Goal: Task Accomplishment & Management: Manage account settings

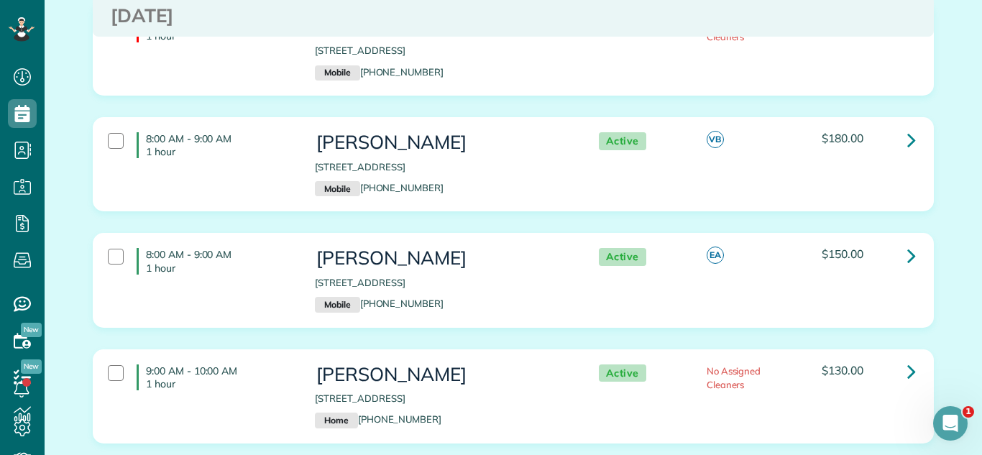
scroll to position [284, 0]
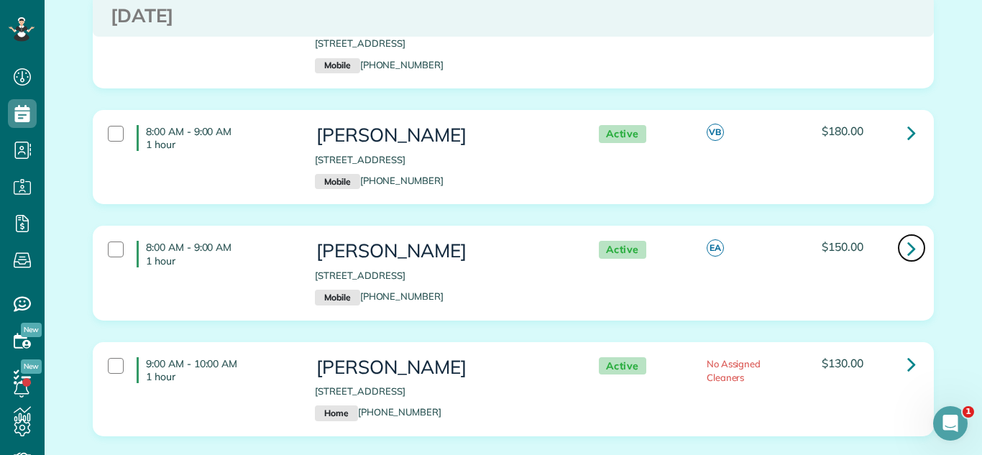
click at [910, 256] on icon at bounding box center [911, 248] width 9 height 25
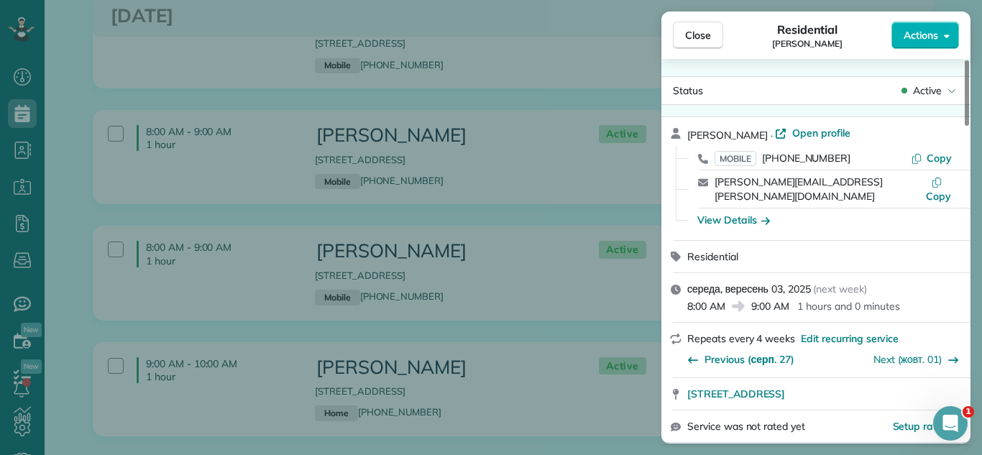
click at [935, 67] on div "Status Active [PERSON_NAME] · Open profile MOBILE [PHONE_NUMBER] Copy [PERSON_N…" at bounding box center [816, 251] width 309 height 385
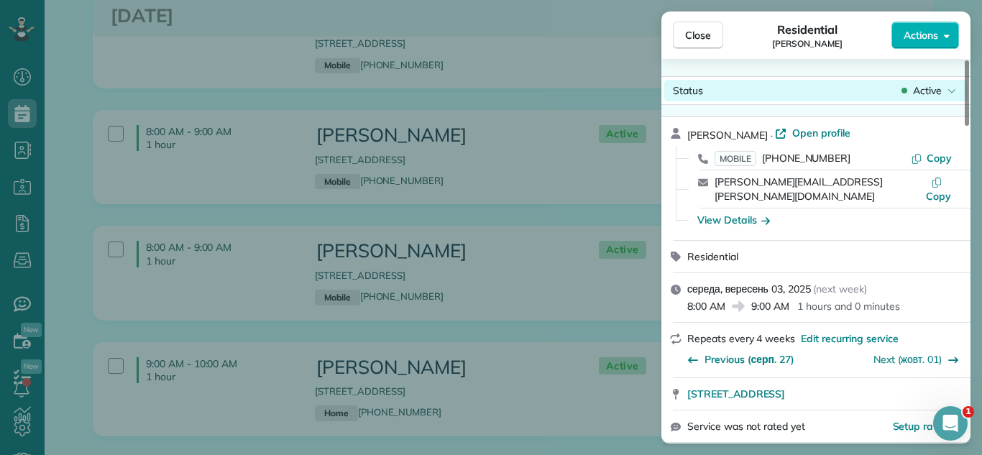
click at [935, 83] on span "Active" at bounding box center [927, 90] width 29 height 14
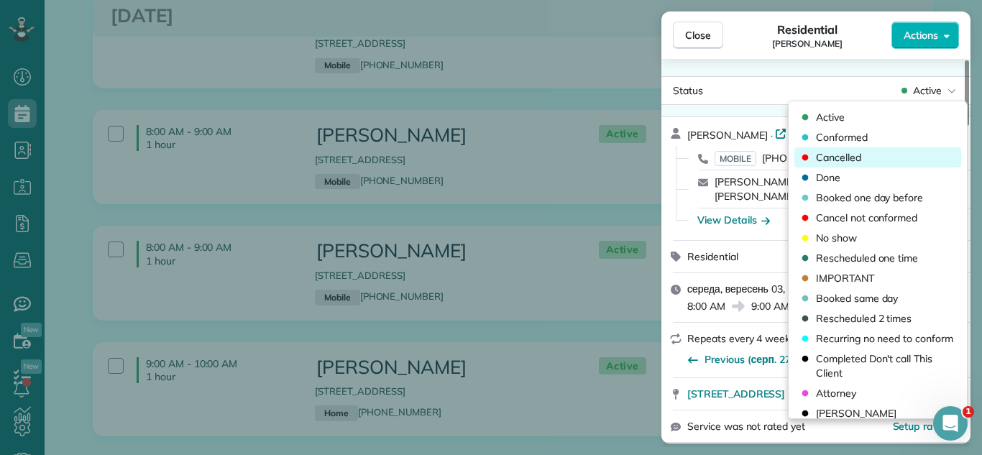
click at [901, 160] on div "Cancelled" at bounding box center [878, 157] width 167 height 20
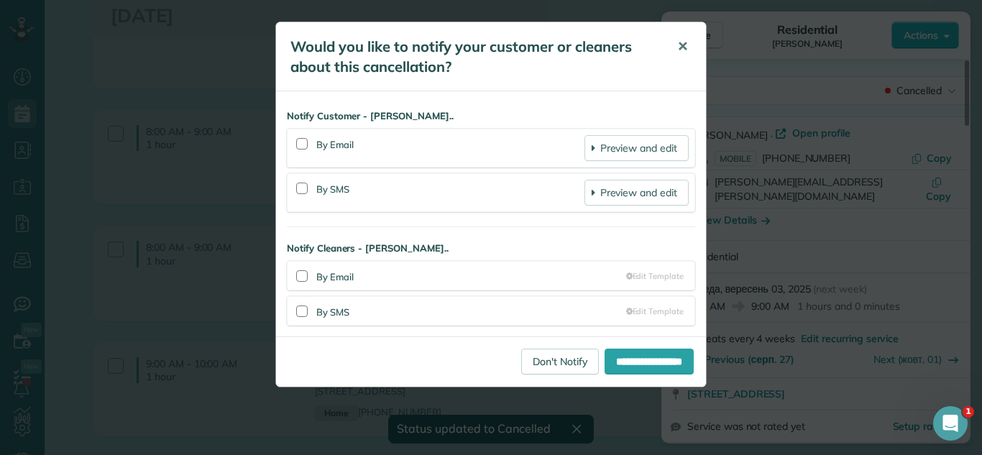
click at [697, 42] on button "✕" at bounding box center [683, 46] width 32 height 35
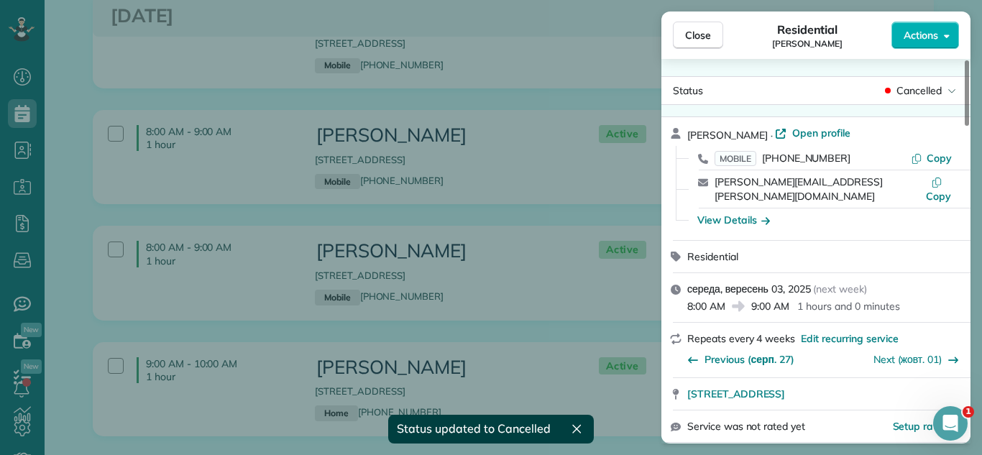
click at [697, 40] on span "Close" at bounding box center [698, 35] width 26 height 14
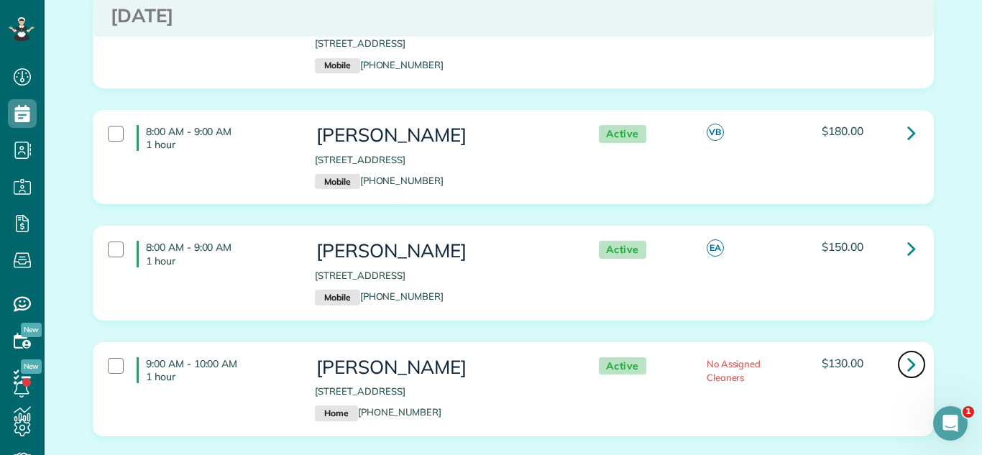
click at [910, 355] on icon at bounding box center [911, 364] width 9 height 25
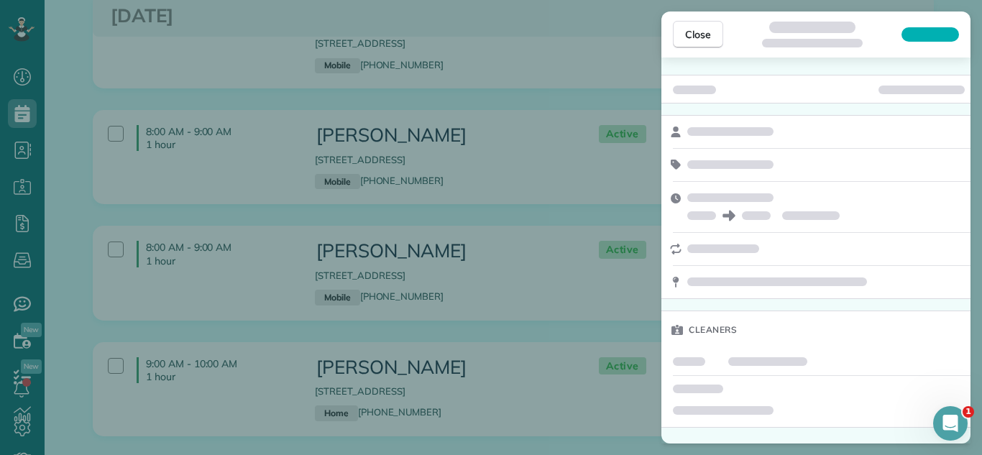
click at [941, 88] on div at bounding box center [922, 90] width 86 height 9
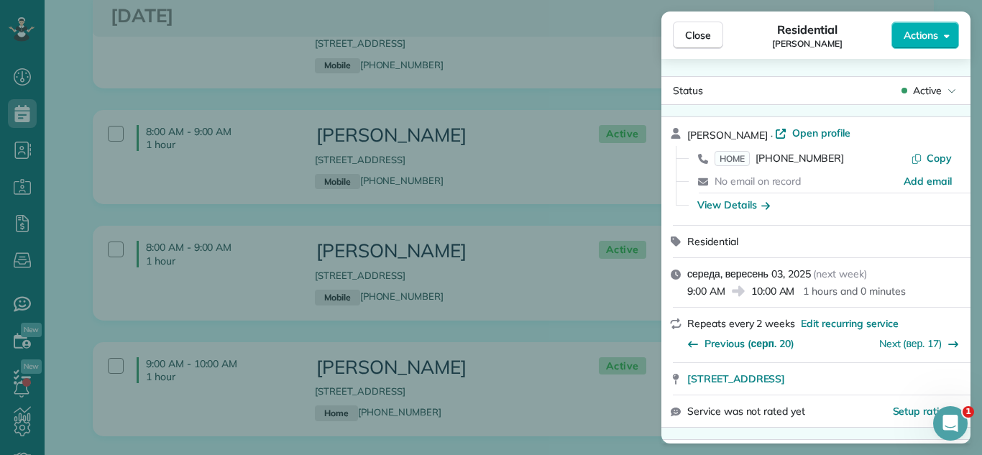
click at [941, 88] on span "Active" at bounding box center [927, 90] width 29 height 14
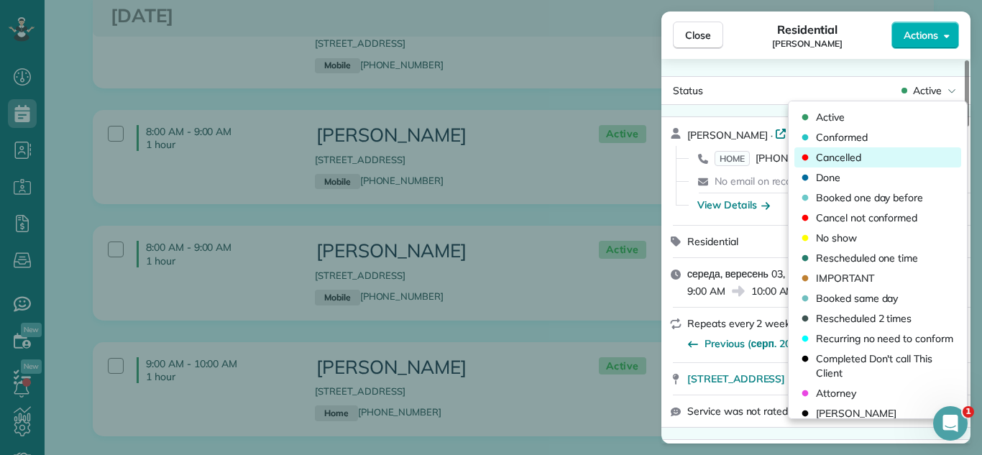
click at [884, 152] on div "Cancelled" at bounding box center [878, 157] width 167 height 20
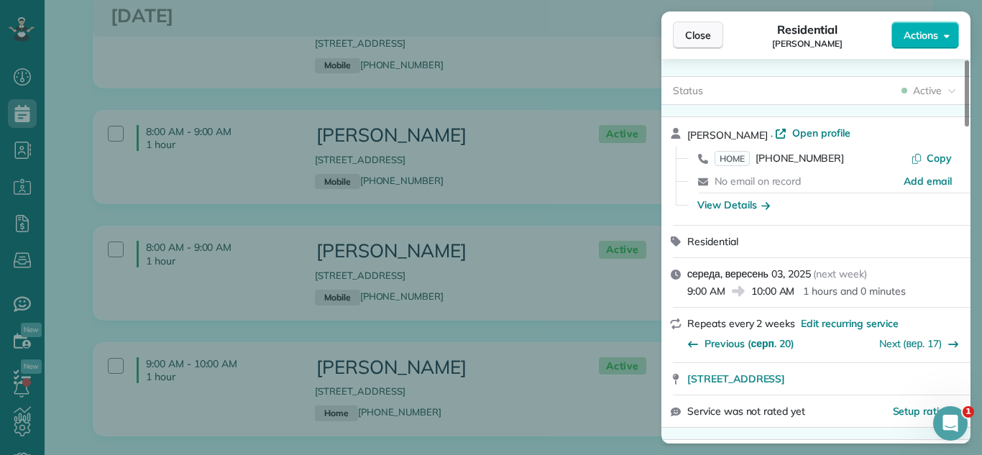
click at [677, 25] on button "Close" at bounding box center [698, 35] width 50 height 27
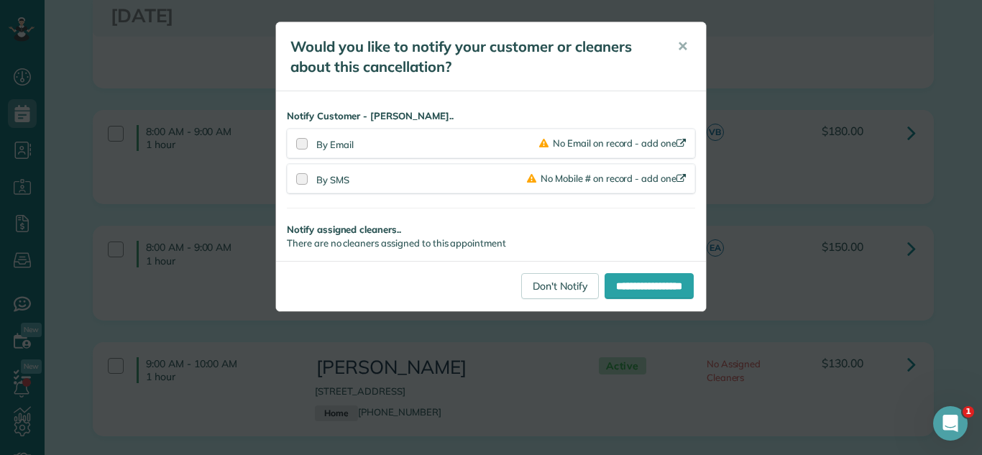
scroll to position [509, 0]
click at [533, 281] on link "Don't Notify" at bounding box center [560, 286] width 78 height 26
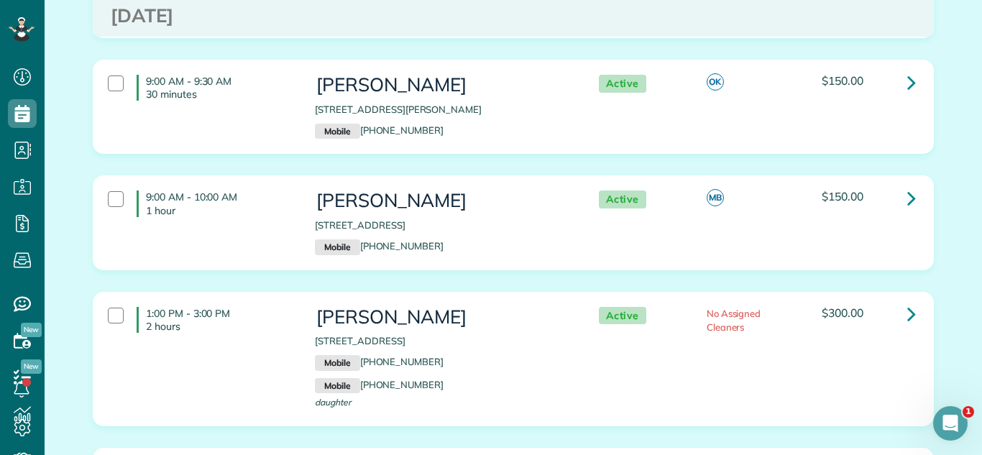
scroll to position [812, 0]
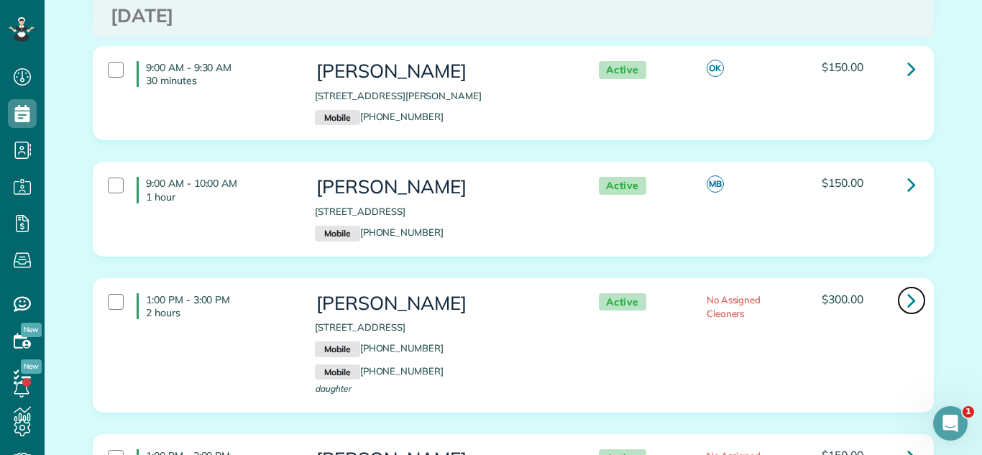
click at [915, 293] on icon at bounding box center [911, 300] width 9 height 25
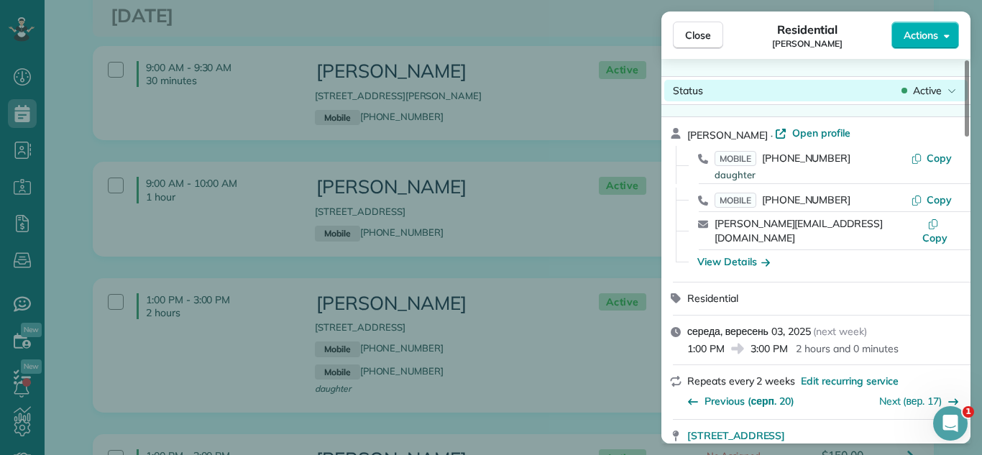
click at [923, 89] on span "Active" at bounding box center [927, 90] width 29 height 14
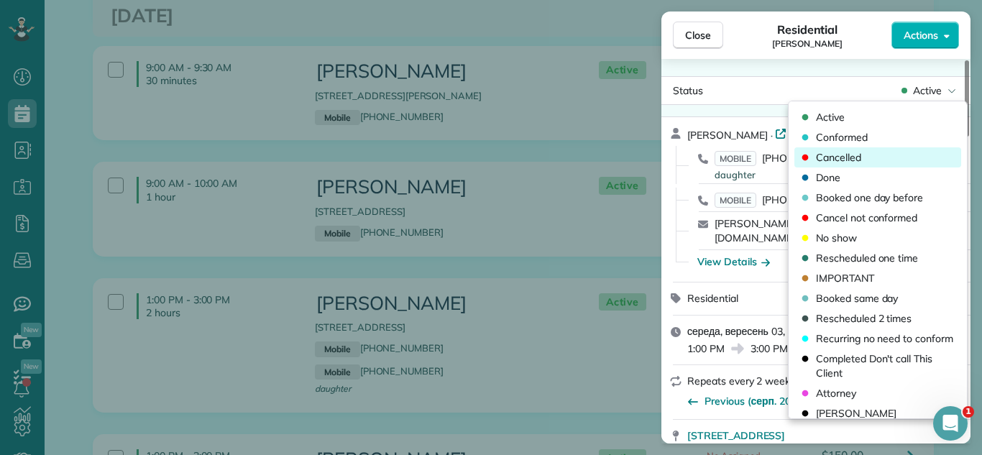
click at [839, 152] on span "Cancelled" at bounding box center [838, 157] width 45 height 14
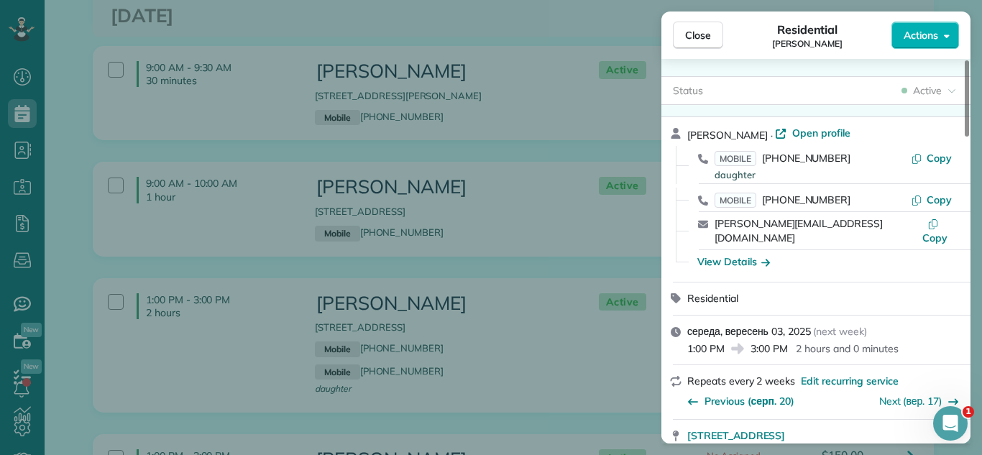
click at [668, 24] on div "Close Residential Sheri Cartwright Actions" at bounding box center [816, 35] width 309 height 47
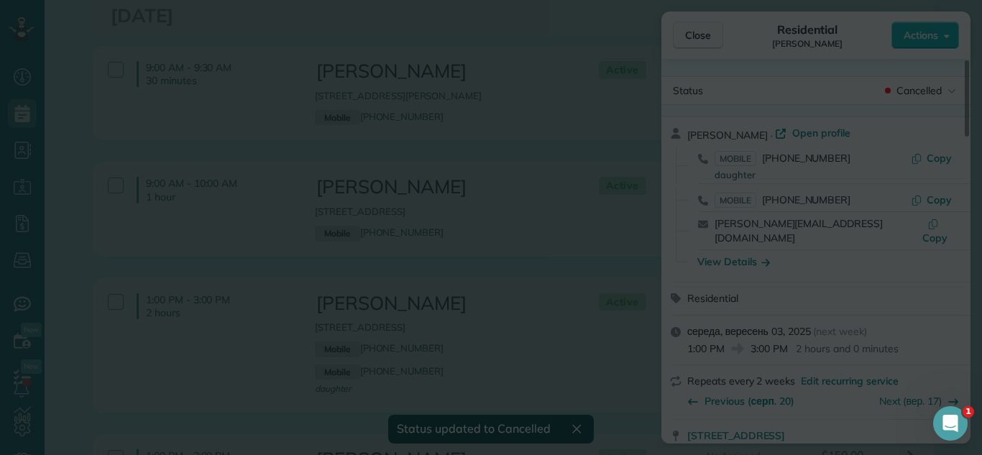
click at [678, 32] on div at bounding box center [491, 227] width 982 height 455
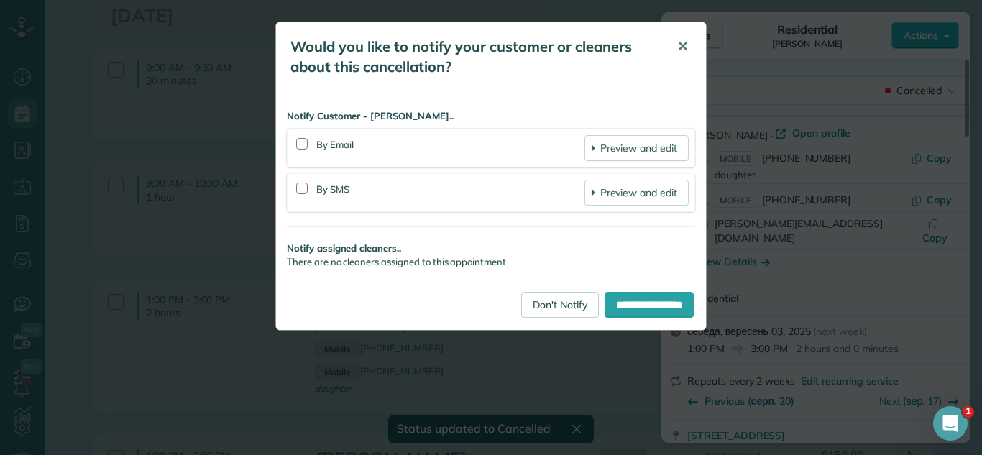
click at [697, 51] on button "✕" at bounding box center [683, 46] width 32 height 35
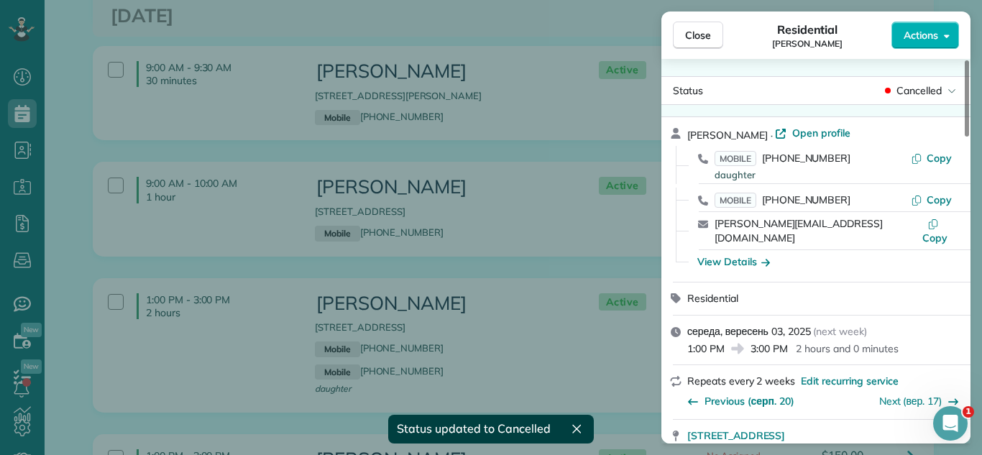
click at [590, 271] on div "Close Residential Sheri Cartwright Actions Status Cancelled Sheri Cartwright · …" at bounding box center [491, 227] width 982 height 455
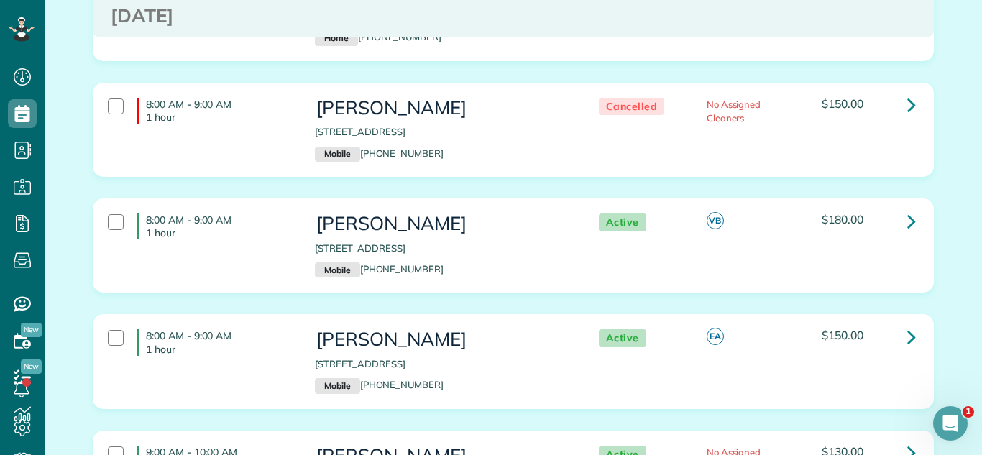
scroll to position [118, 0]
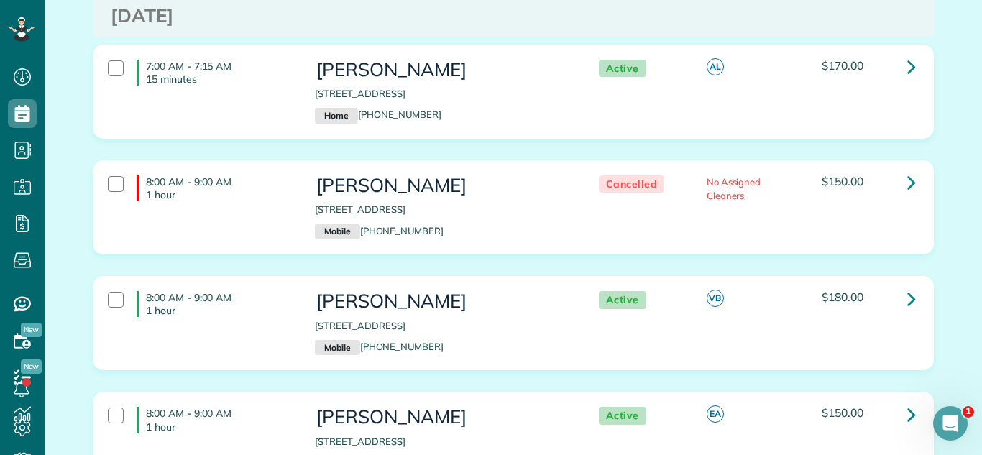
drag, startPoint x: 313, startPoint y: 321, endPoint x: 534, endPoint y: 327, distance: 220.8
click at [534, 327] on div "Paul Woyat 2544 Emerald Lane Lindenhurst IL 60046 Mobile (708) 567-9370" at bounding box center [442, 323] width 276 height 78
copy p "2544 Emerald Lane Lindenhurst IL 60046"
click at [541, 262] on div "8:00 AM - 9:00 AM 1 hour Tiheasha Beasley 22430 Imperial Drive Richton Park IL …" at bounding box center [513, 218] width 863 height 116
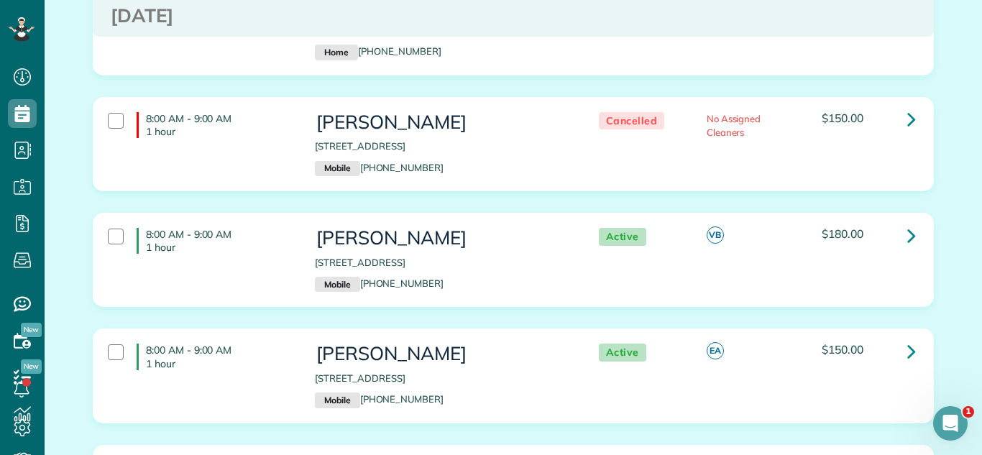
scroll to position [579, 0]
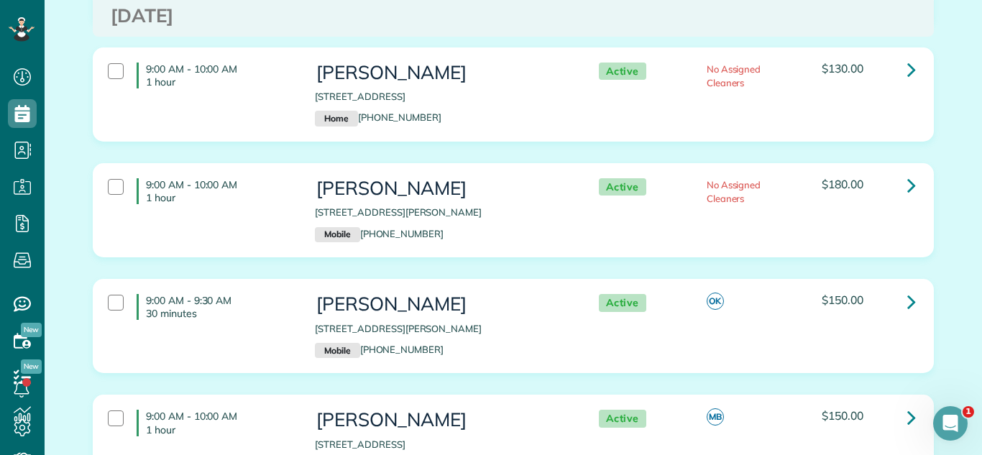
click at [540, 265] on div "9:00 AM - 10:00 AM 1 hour David Harris 7836 Ogden Avenue usps post office Lyons…" at bounding box center [513, 221] width 863 height 116
click at [536, 274] on div "9:00 AM - 10:00 AM 1 hour David Harris 7836 Ogden Avenue usps post office Lyons…" at bounding box center [513, 221] width 863 height 116
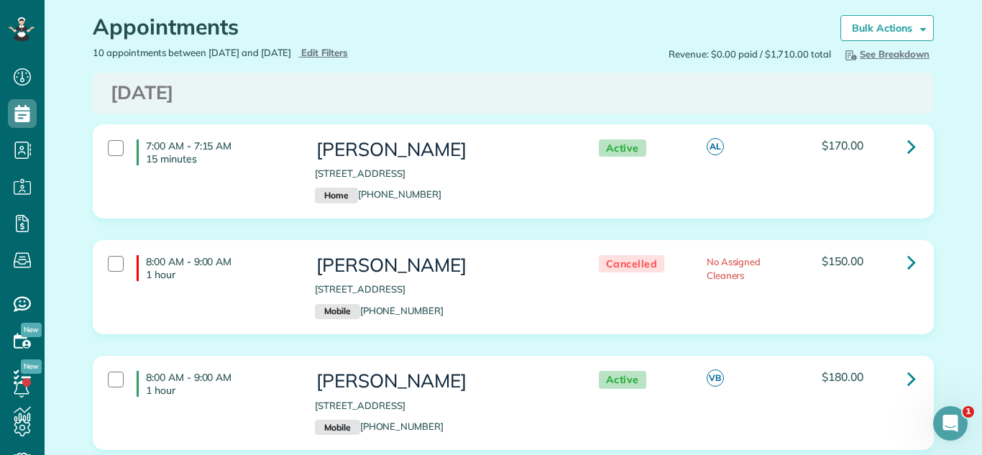
scroll to position [0, 0]
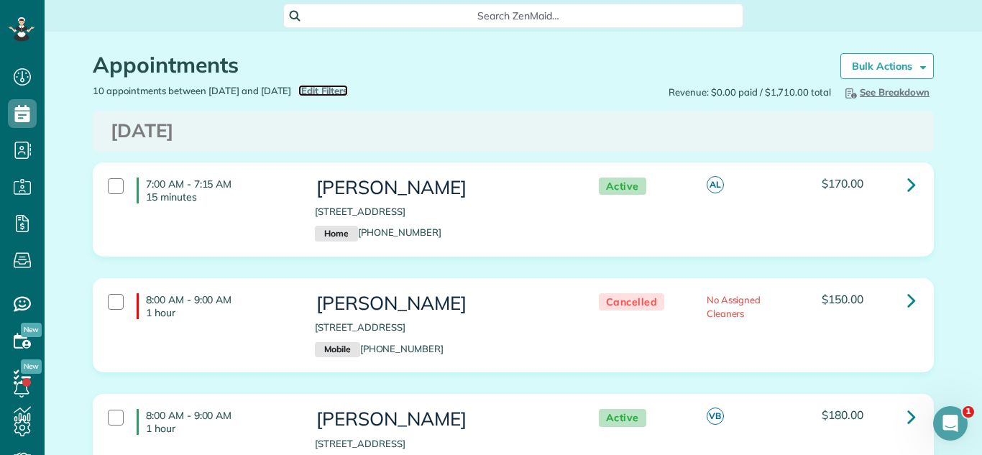
click at [348, 91] on span "Edit Filters" at bounding box center [324, 91] width 47 height 12
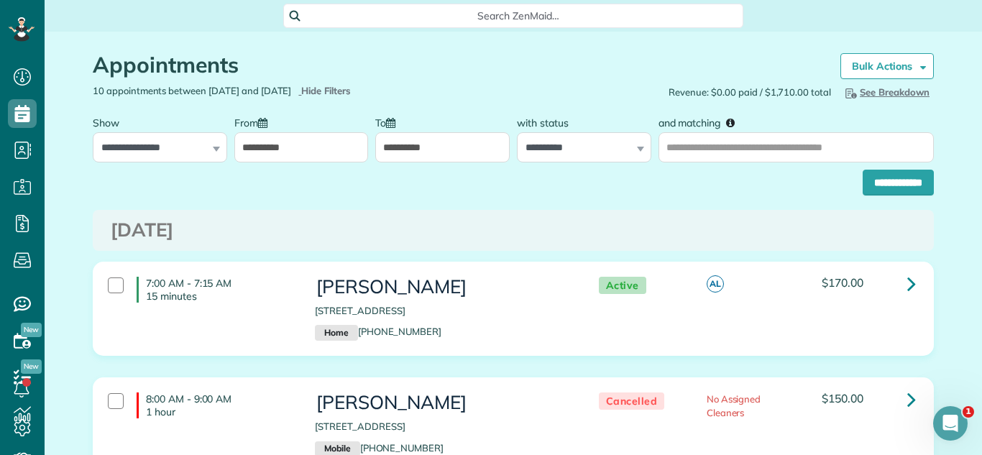
click at [308, 157] on input "**********" at bounding box center [301, 147] width 134 height 30
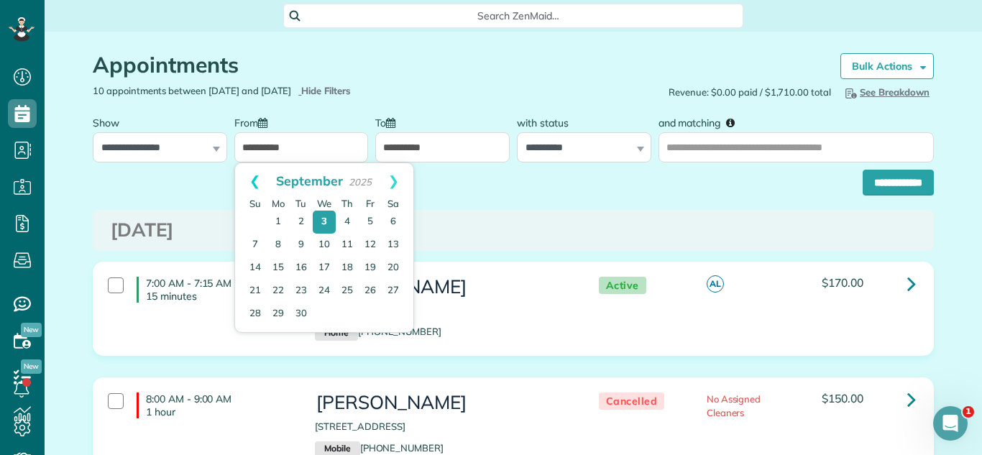
click at [257, 188] on link "Prev" at bounding box center [255, 181] width 40 height 36
click at [321, 309] on link "27" at bounding box center [324, 314] width 20 height 20
type input "**********"
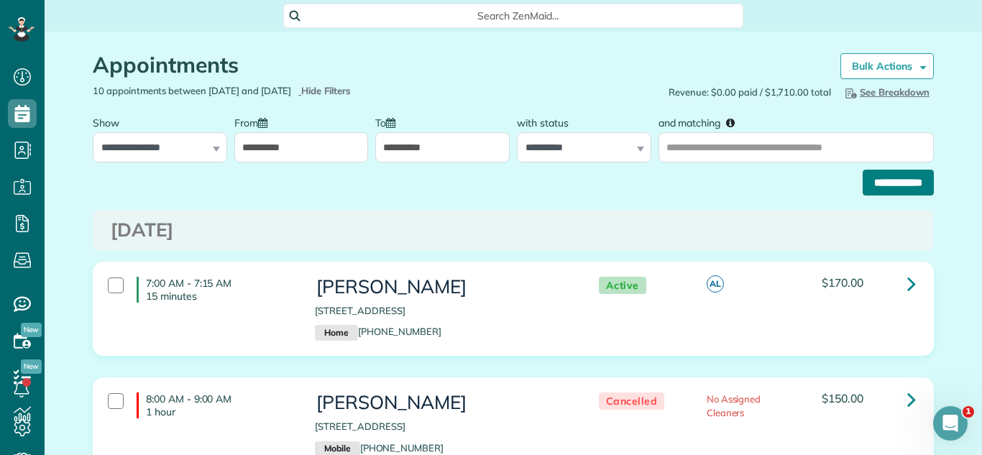
click at [868, 177] on input "**********" at bounding box center [898, 183] width 71 height 26
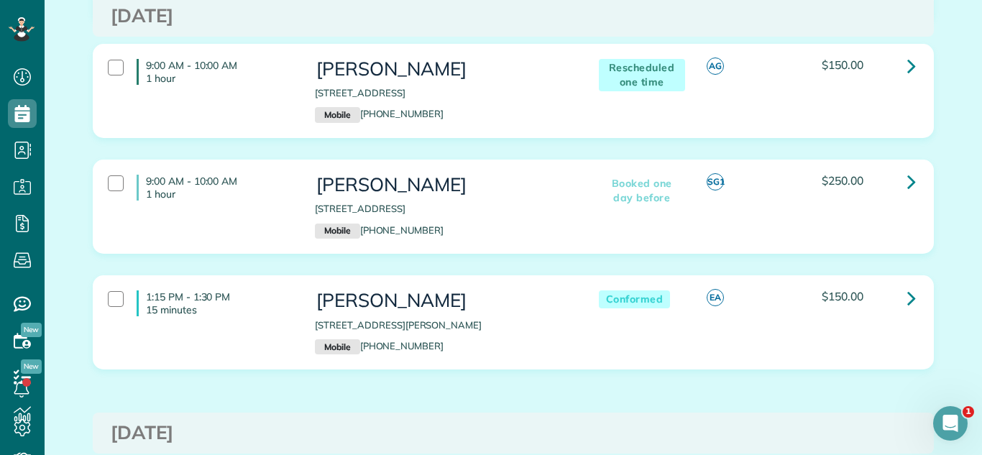
scroll to position [615, 0]
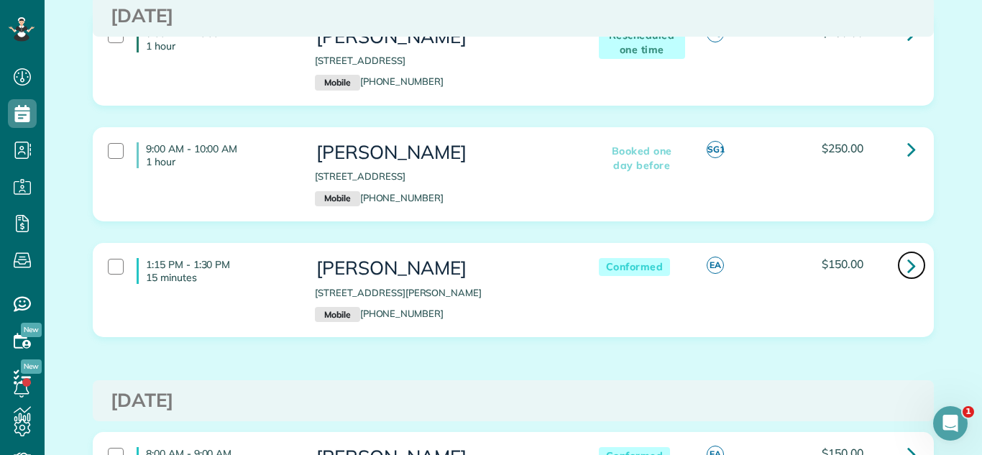
click at [909, 266] on icon at bounding box center [911, 265] width 9 height 25
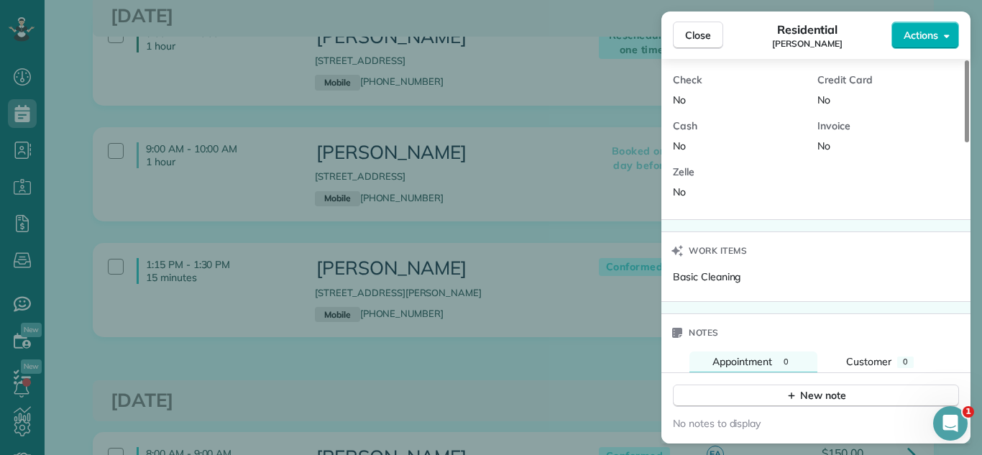
scroll to position [1025, 0]
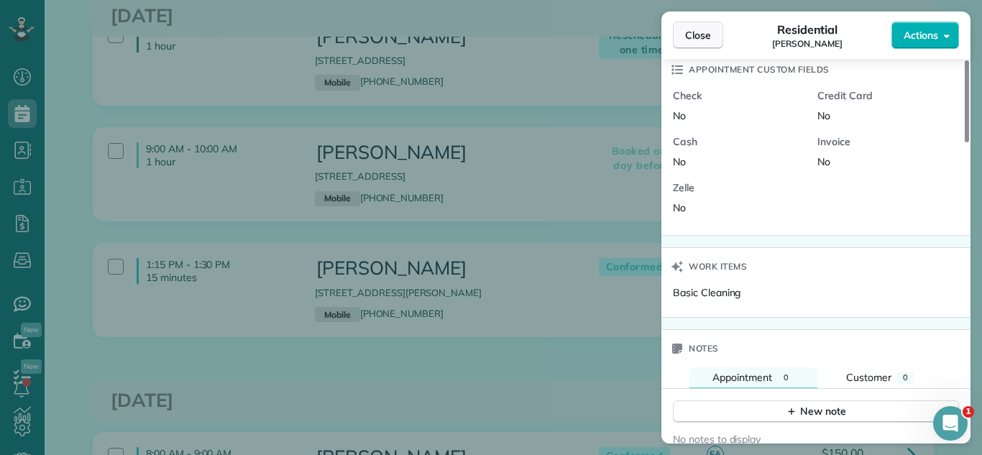
click at [699, 31] on span "Close" at bounding box center [698, 35] width 26 height 14
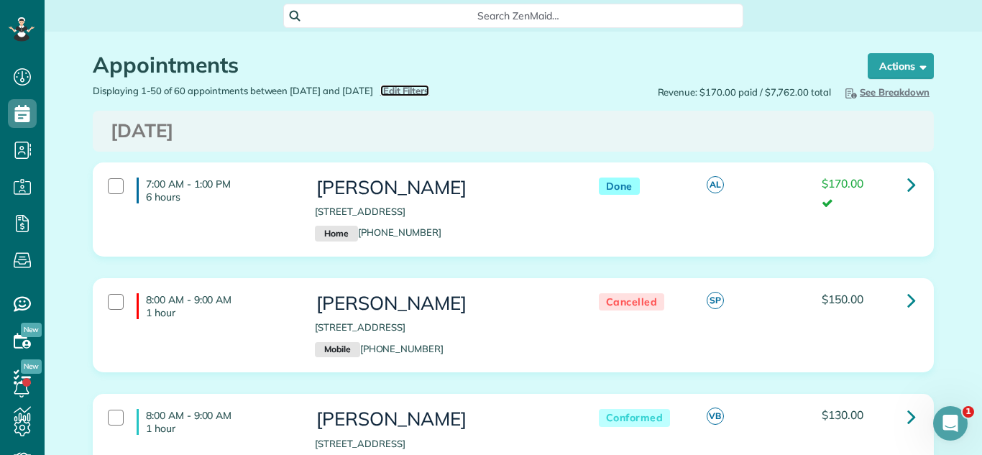
click at [430, 88] on span "Edit Filters" at bounding box center [406, 91] width 47 height 12
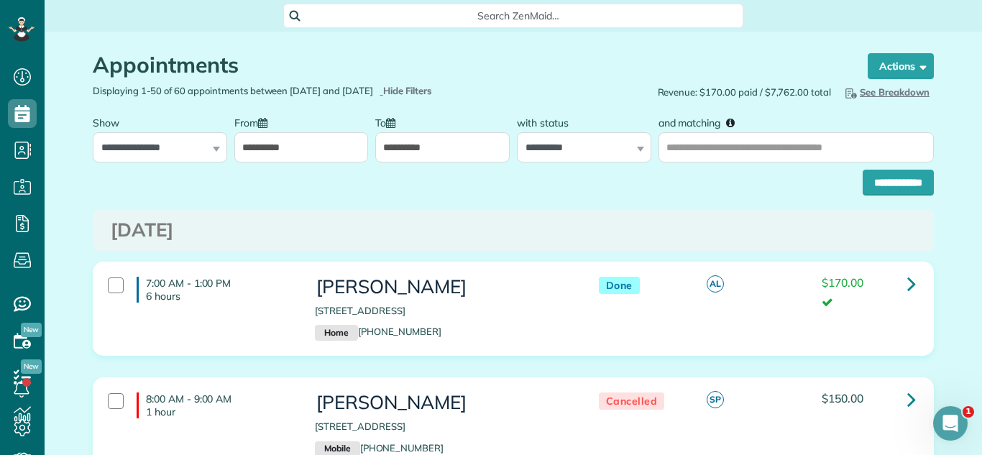
click at [344, 146] on input "**********" at bounding box center [301, 147] width 134 height 30
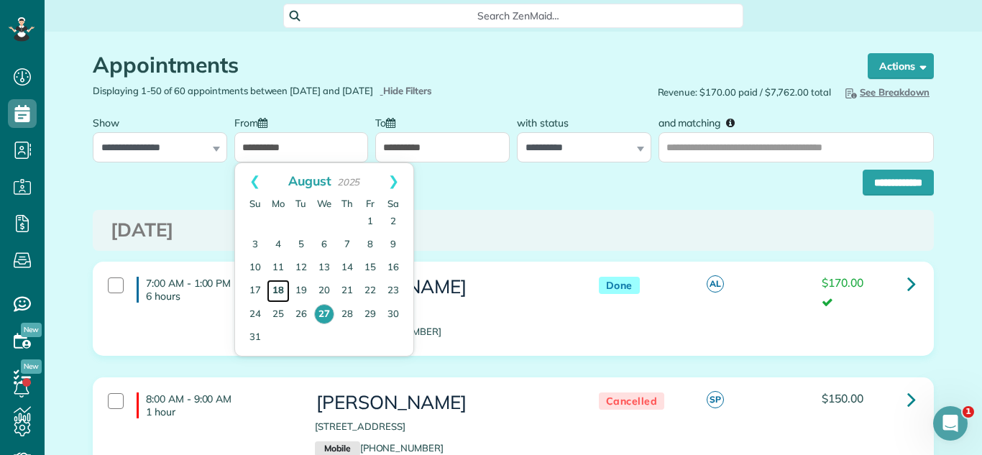
click at [275, 293] on link "18" at bounding box center [278, 291] width 23 height 23
type input "**********"
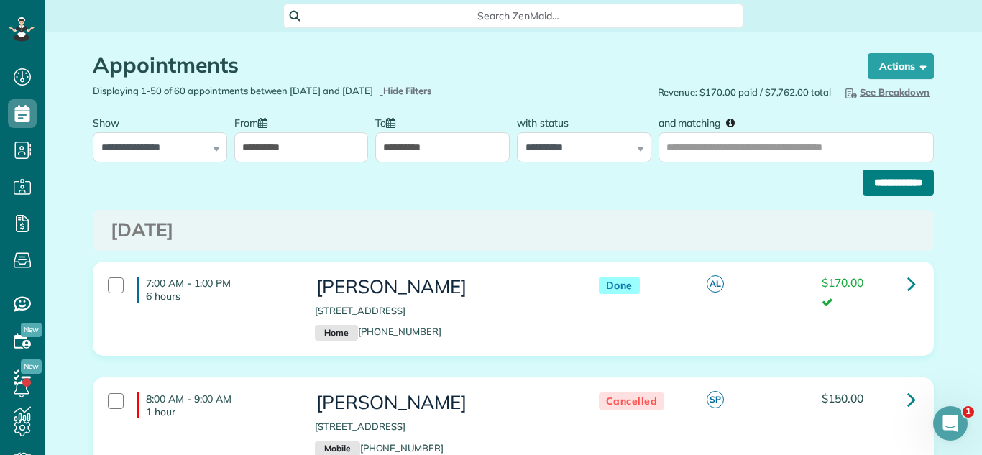
click at [907, 189] on input "**********" at bounding box center [898, 183] width 71 height 26
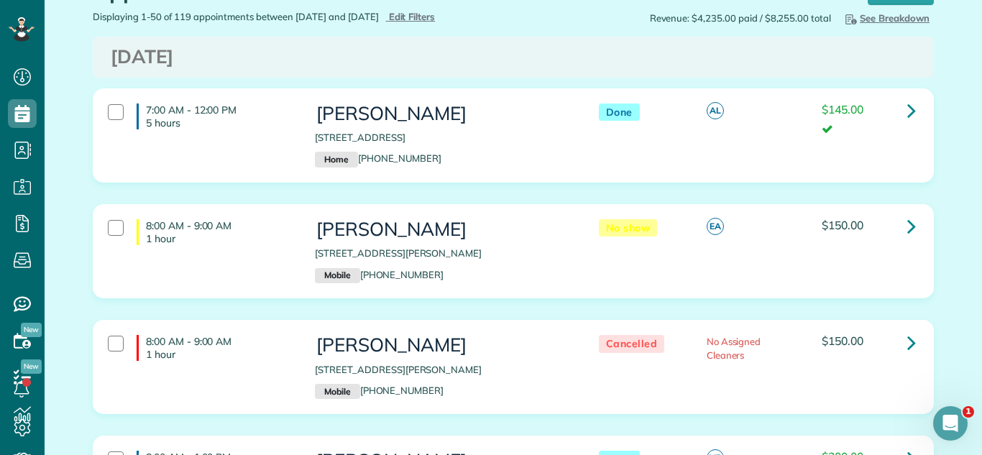
scroll to position [78, 0]
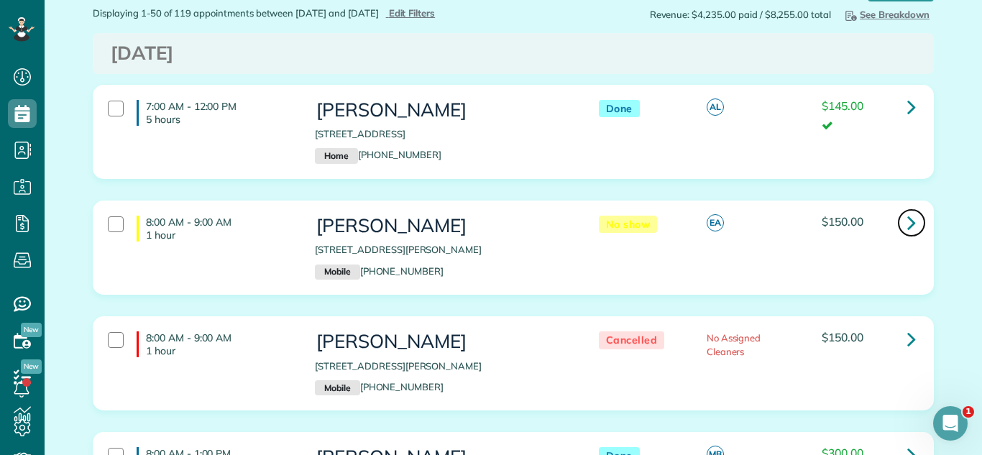
click at [924, 227] on link at bounding box center [911, 223] width 29 height 29
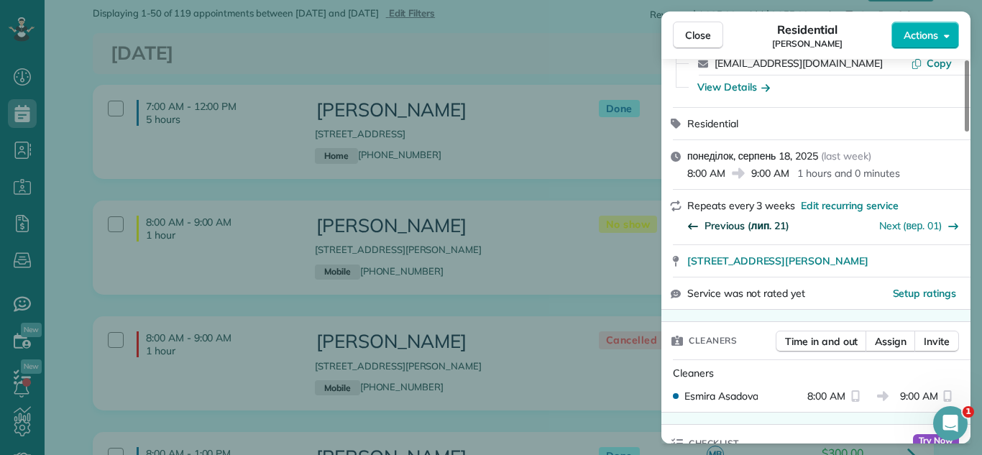
scroll to position [118, 0]
click at [740, 223] on span "Previous (лип. 21)" at bounding box center [747, 226] width 85 height 14
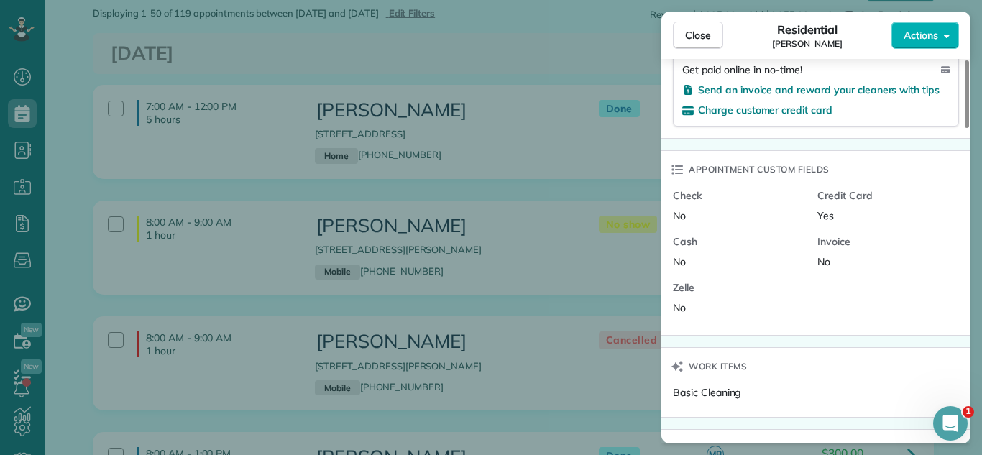
scroll to position [1120, 0]
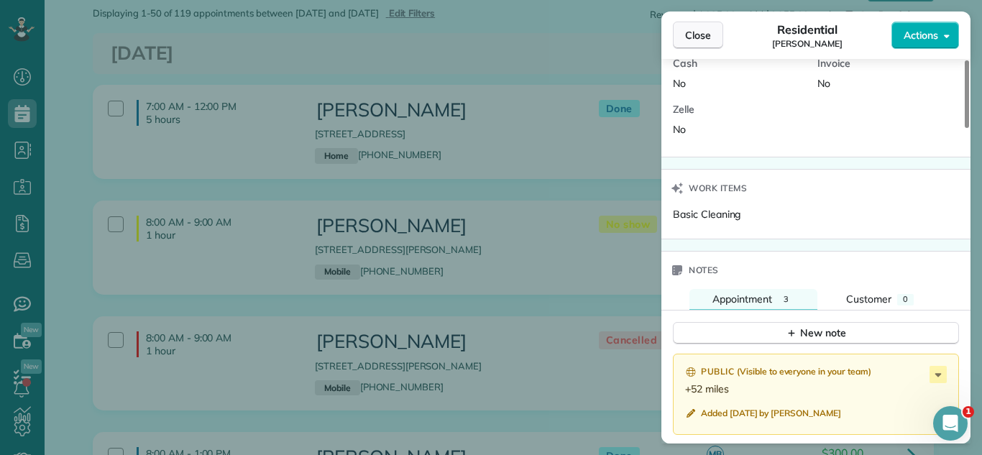
click at [710, 38] on span "Close" at bounding box center [698, 35] width 26 height 14
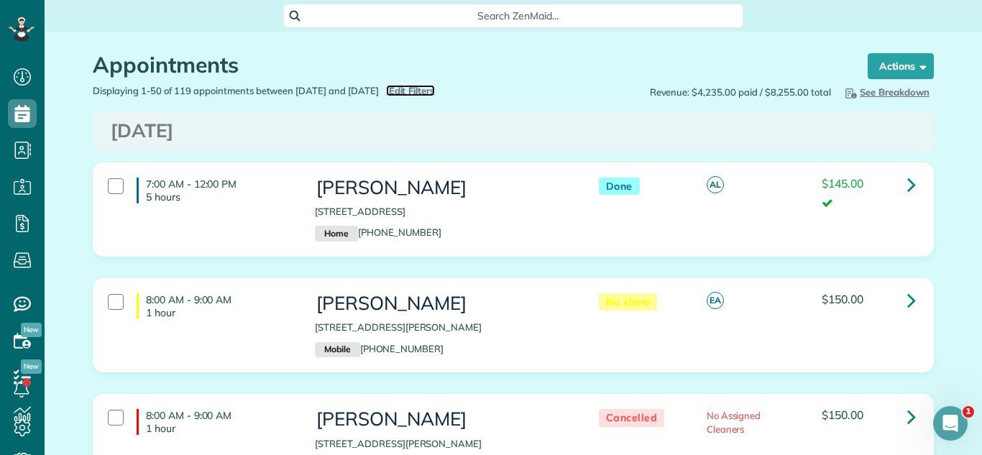
click at [430, 88] on span "Edit Filters" at bounding box center [412, 91] width 47 height 12
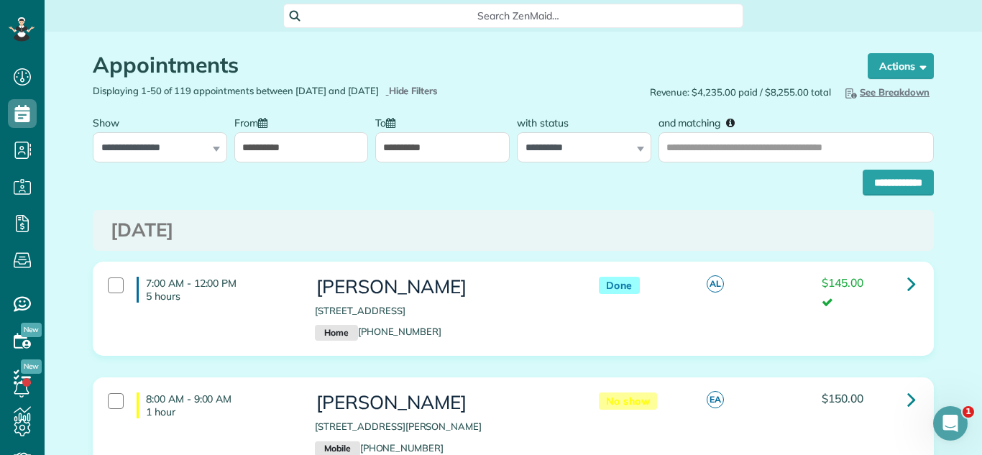
click at [287, 142] on input "**********" at bounding box center [301, 147] width 134 height 30
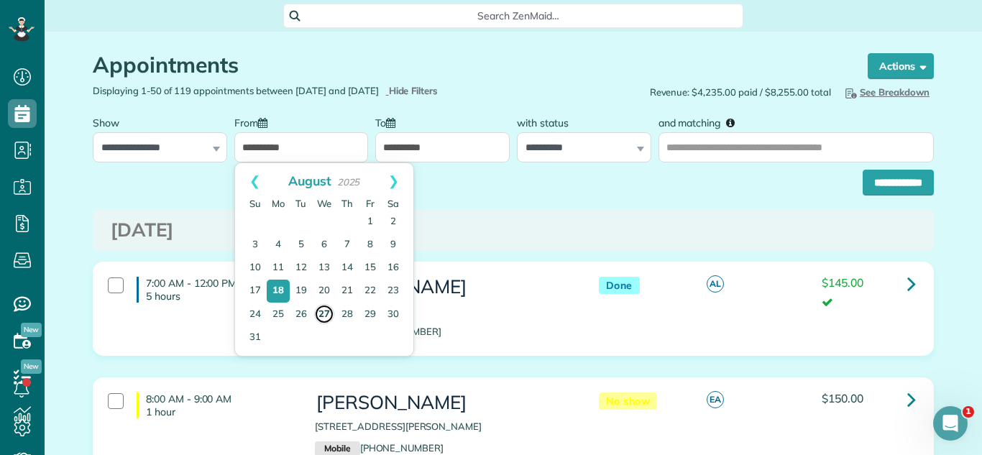
click at [317, 311] on link "27" at bounding box center [324, 314] width 20 height 20
type input "**********"
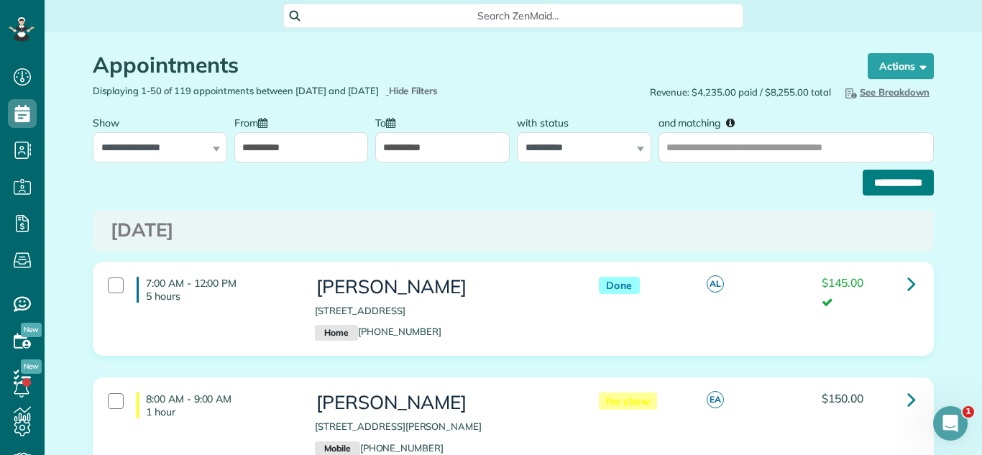
click at [889, 176] on input "**********" at bounding box center [898, 183] width 71 height 26
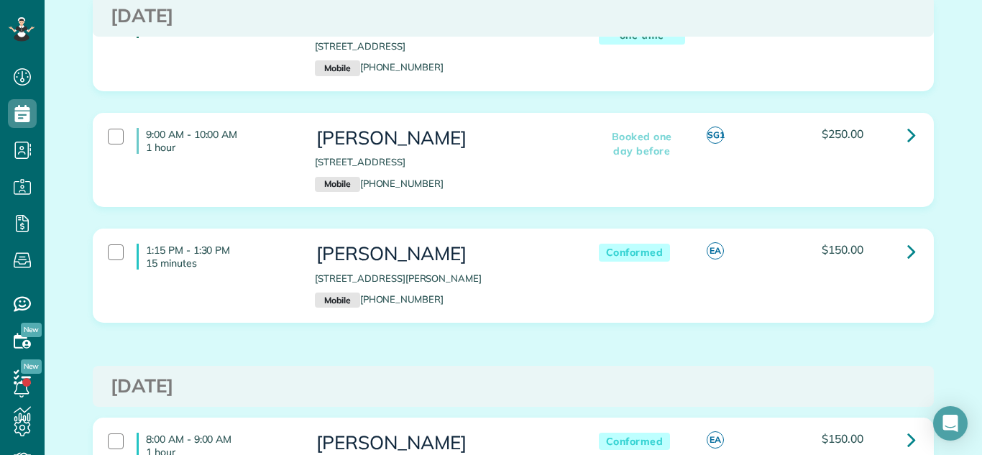
scroll to position [651, 0]
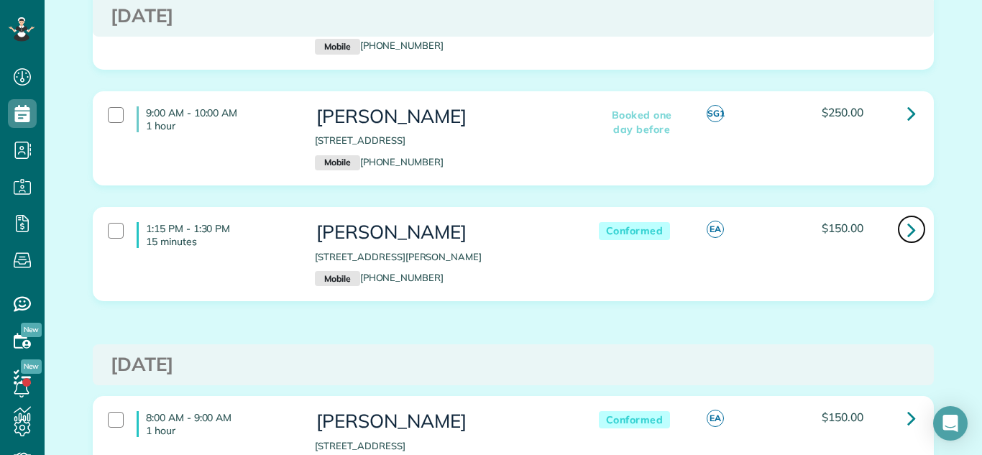
click at [912, 221] on icon at bounding box center [911, 229] width 9 height 25
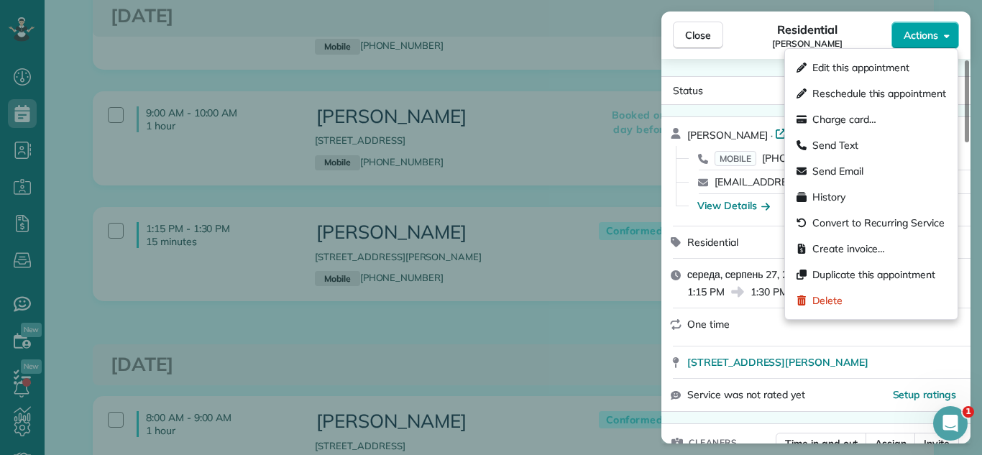
click at [915, 35] on span "Actions" at bounding box center [921, 35] width 35 height 14
click at [908, 60] on span "Edit this appointment" at bounding box center [861, 67] width 97 height 14
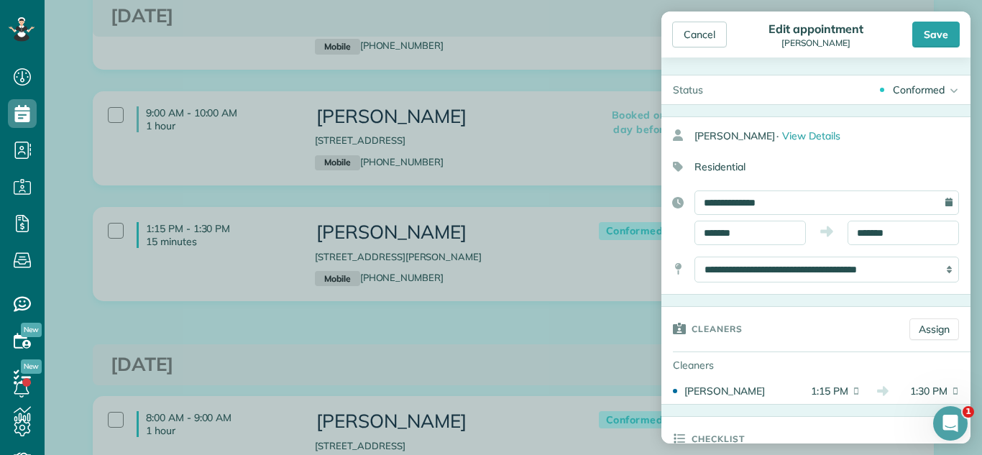
drag, startPoint x: 909, startPoint y: 96, endPoint x: 859, endPoint y: 150, distance: 73.8
click at [910, 96] on div "Conformed" at bounding box center [919, 90] width 52 height 14
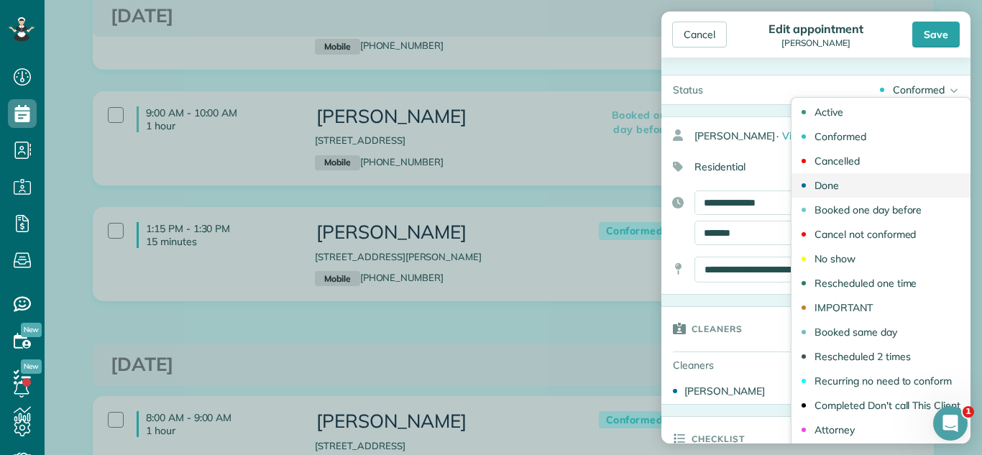
click at [858, 182] on link "Done" at bounding box center [881, 185] width 179 height 24
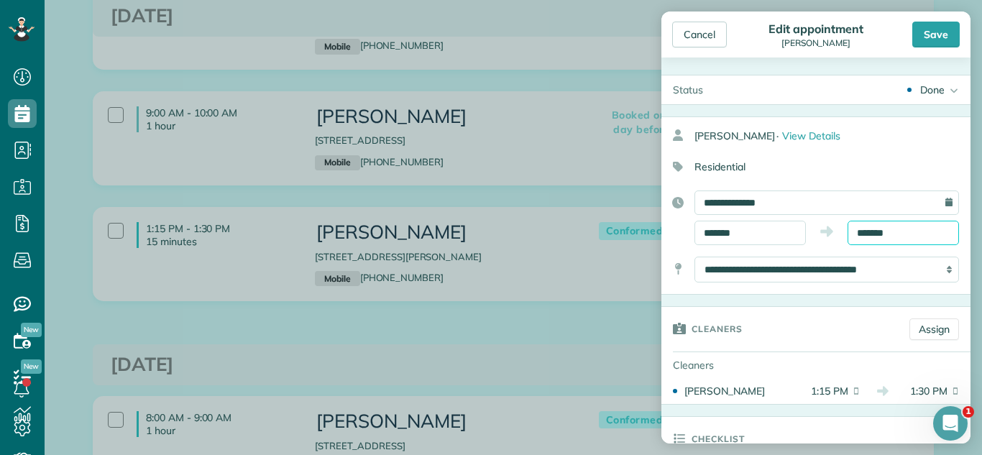
click at [888, 227] on input "*******" at bounding box center [903, 233] width 111 height 24
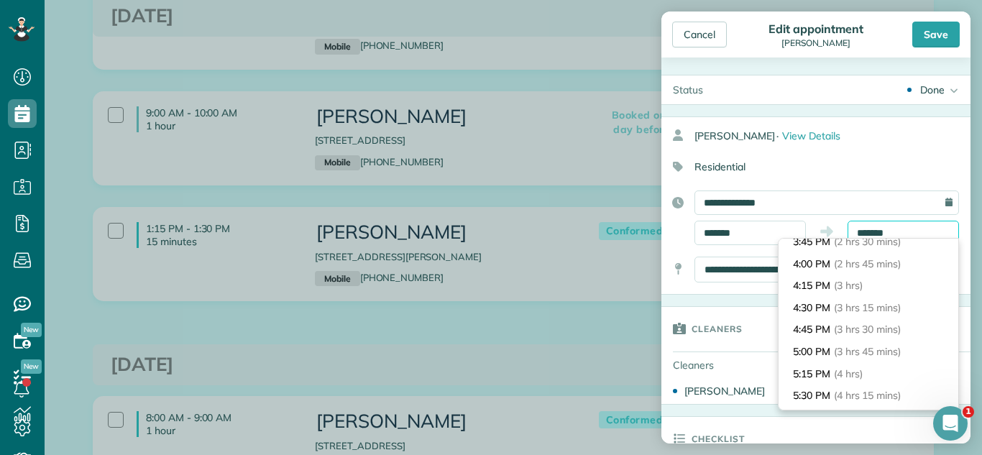
scroll to position [244, 0]
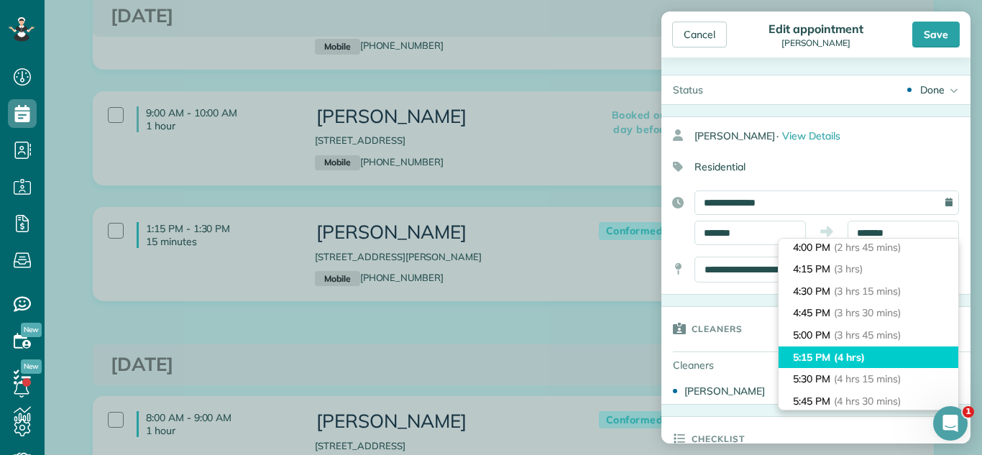
type input "*******"
click at [875, 360] on li "5:15 PM (4 hrs)" at bounding box center [869, 358] width 180 height 22
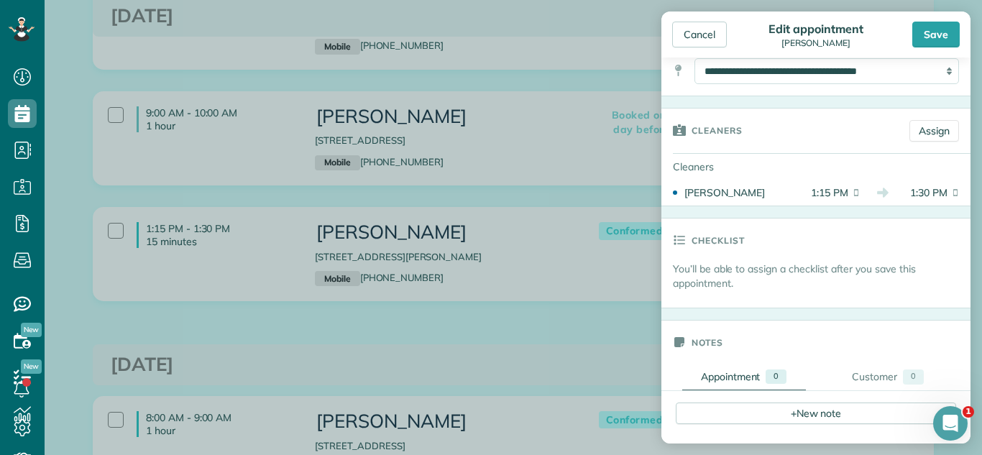
scroll to position [380, 0]
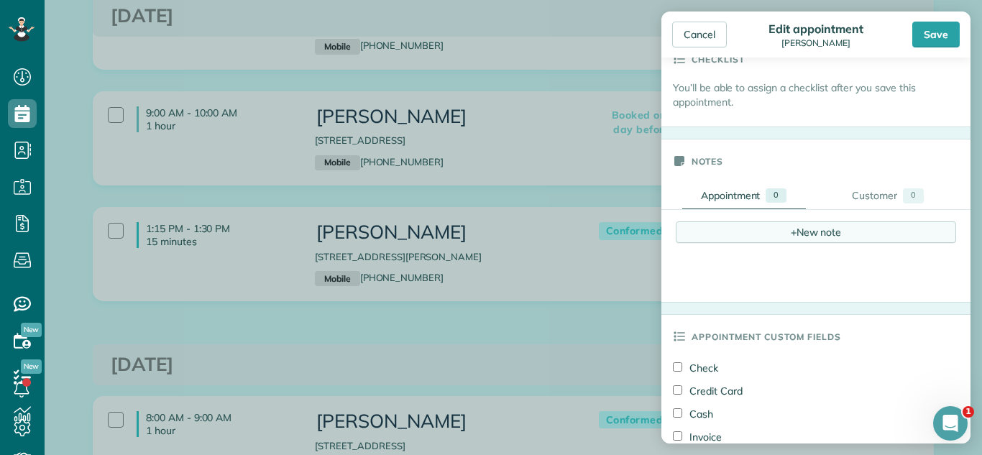
click at [822, 227] on div "+ New note" at bounding box center [816, 232] width 280 height 22
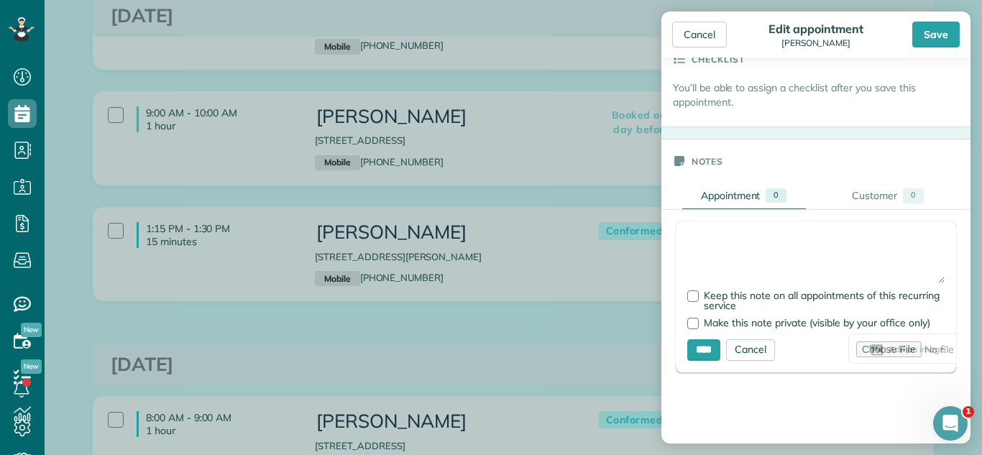
click at [819, 246] on textarea at bounding box center [815, 258] width 257 height 50
type textarea "**********"
click at [693, 339] on input "****" at bounding box center [703, 350] width 33 height 22
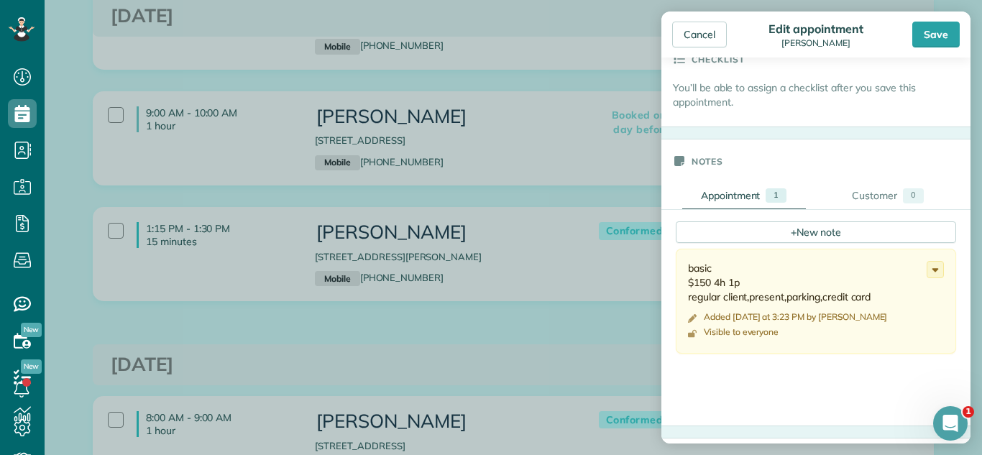
click at [746, 224] on div "+ New note" at bounding box center [816, 232] width 280 height 22
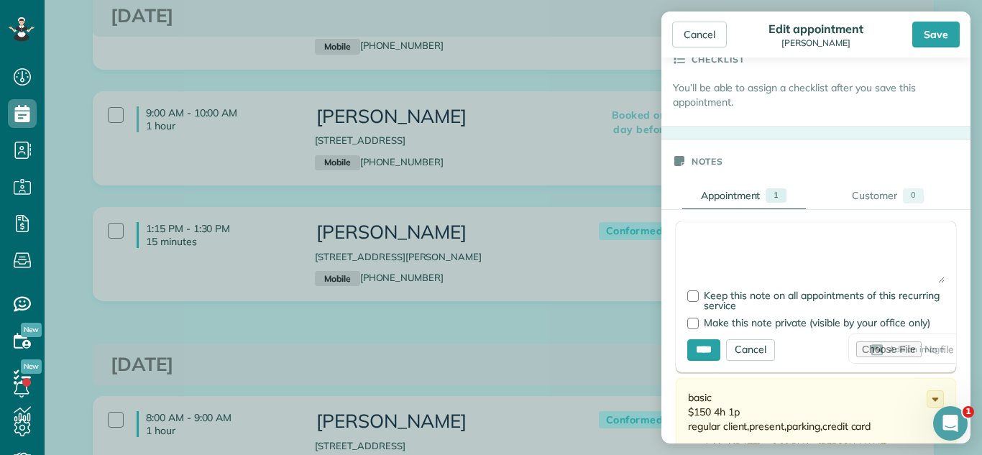
click at [738, 237] on textarea at bounding box center [815, 258] width 257 height 50
click at [695, 239] on textarea "**********" at bounding box center [815, 258] width 257 height 50
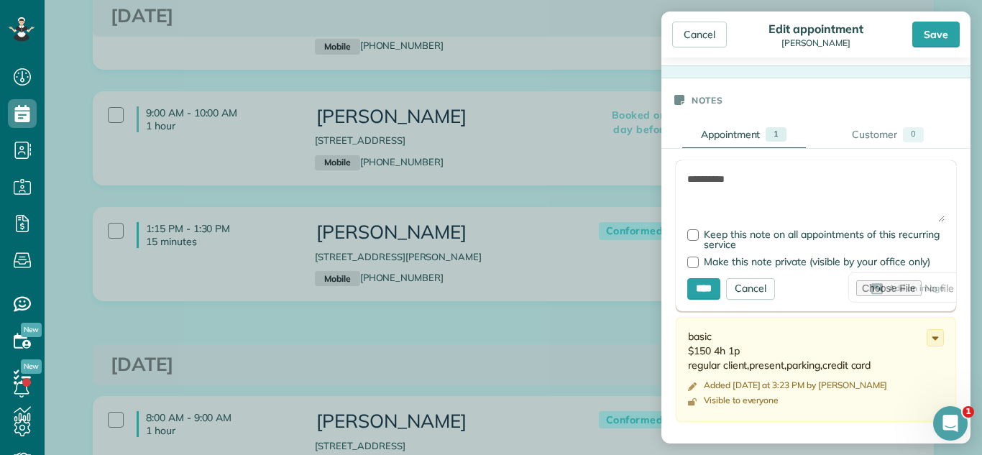
scroll to position [464, 0]
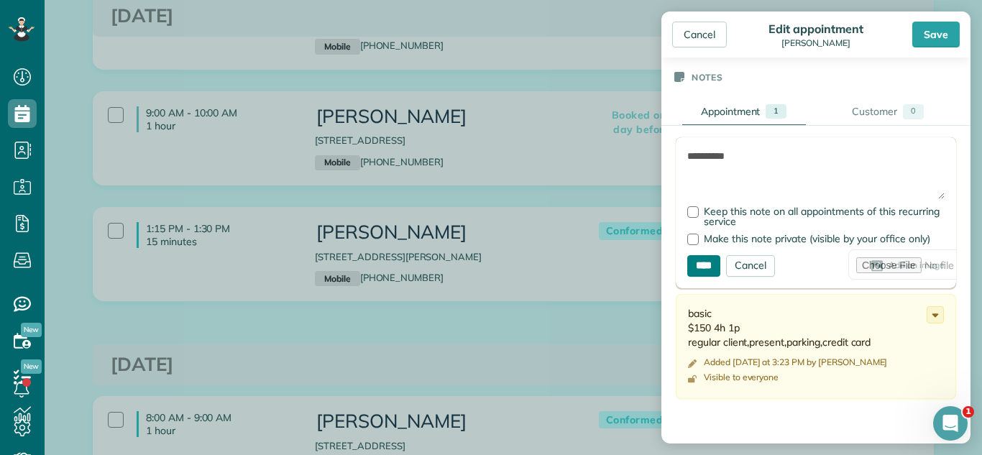
type textarea "**********"
click at [700, 270] on input "****" at bounding box center [703, 266] width 33 height 22
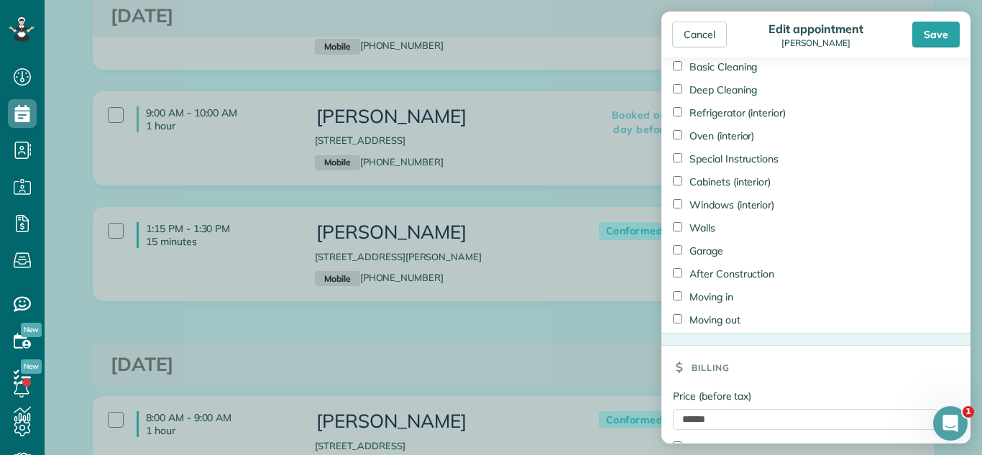
scroll to position [913, 0]
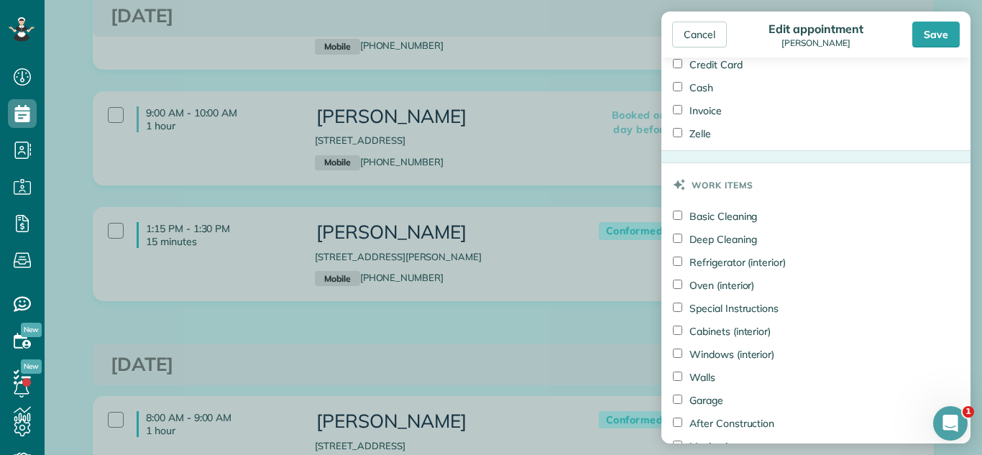
click at [685, 71] on label "Credit Card" at bounding box center [708, 65] width 70 height 14
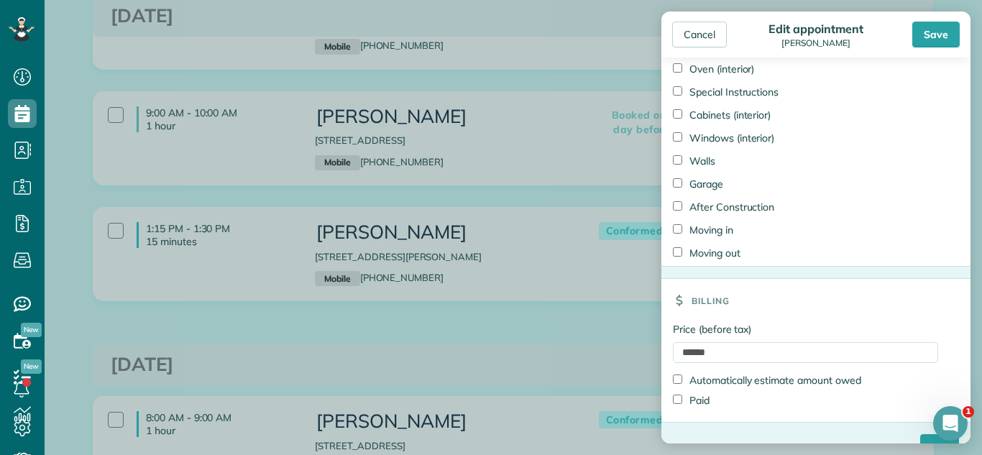
scroll to position [1160, 0]
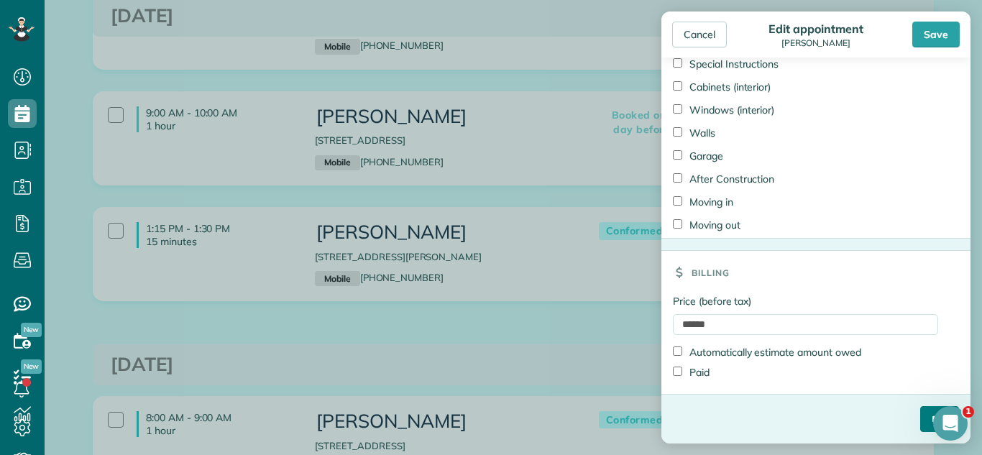
click at [920, 416] on input "****" at bounding box center [939, 419] width 39 height 26
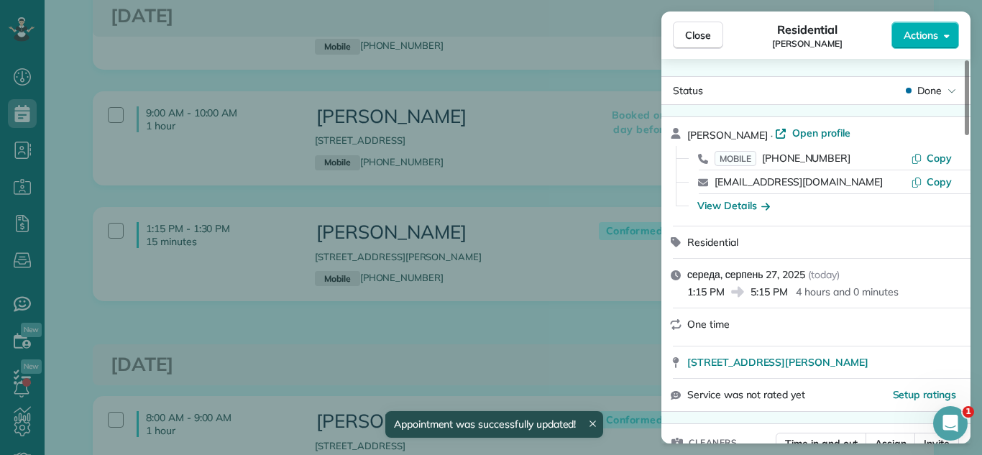
click at [602, 199] on div "Close Residential Jackie benacka Actions Status Done Jackie benacka · Open prof…" at bounding box center [491, 227] width 982 height 455
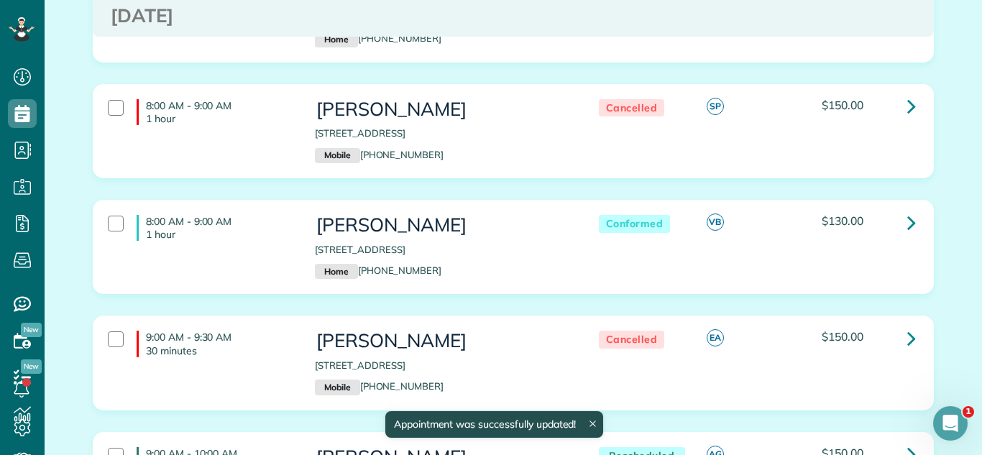
scroll to position [430, 0]
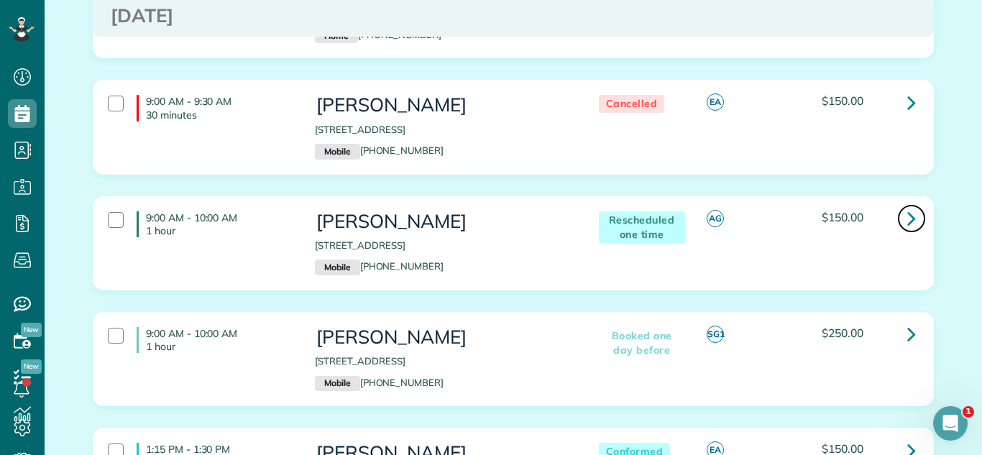
click at [911, 224] on icon at bounding box center [911, 218] width 9 height 25
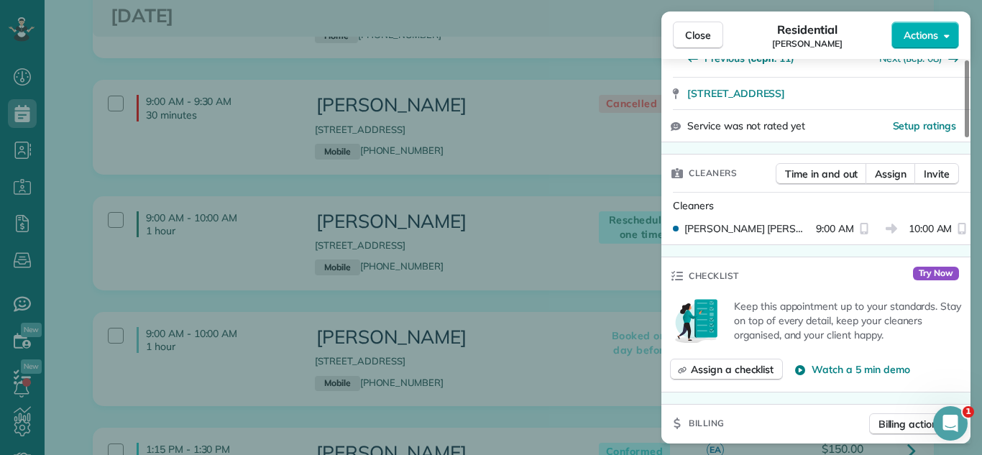
scroll to position [269, 0]
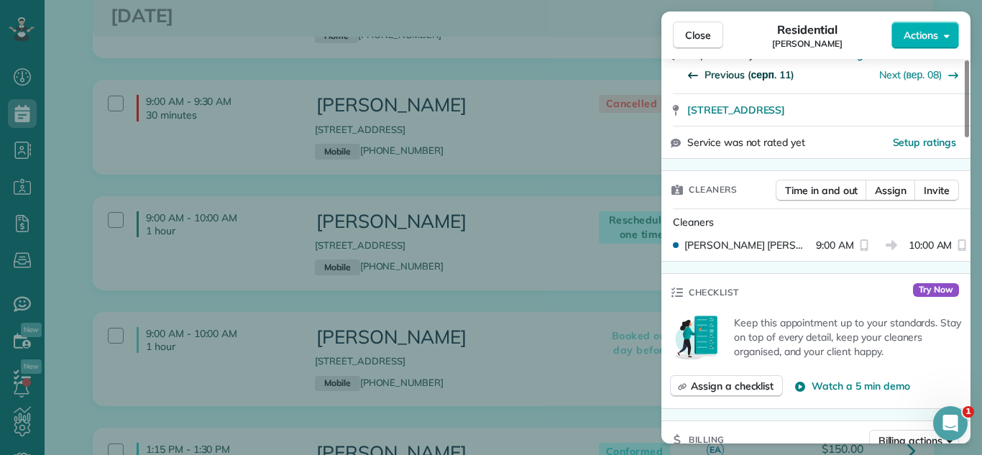
click at [752, 73] on span "Previous (серп. 11)" at bounding box center [750, 75] width 90 height 14
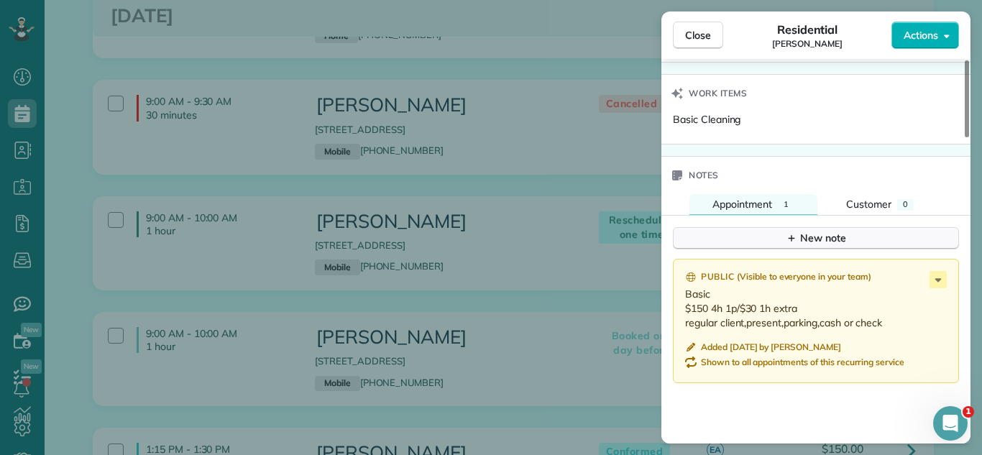
scroll to position [1228, 0]
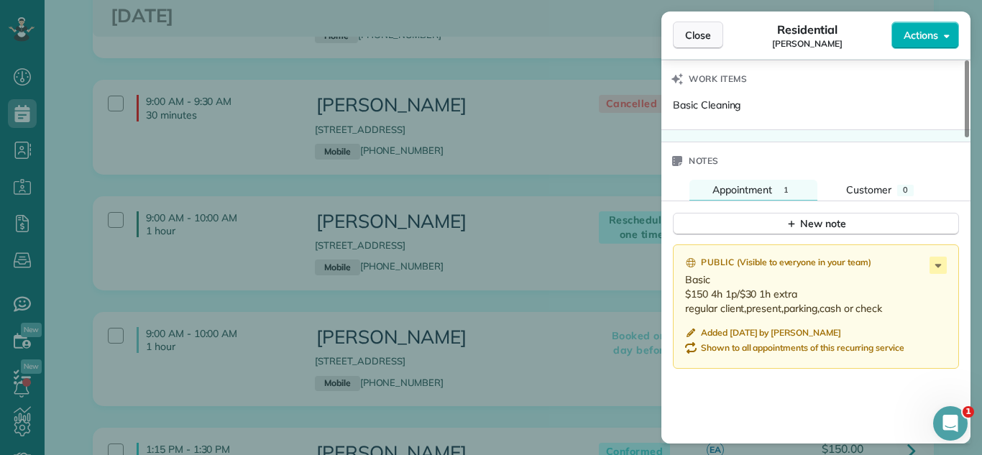
click at [712, 37] on button "Close" at bounding box center [698, 35] width 50 height 27
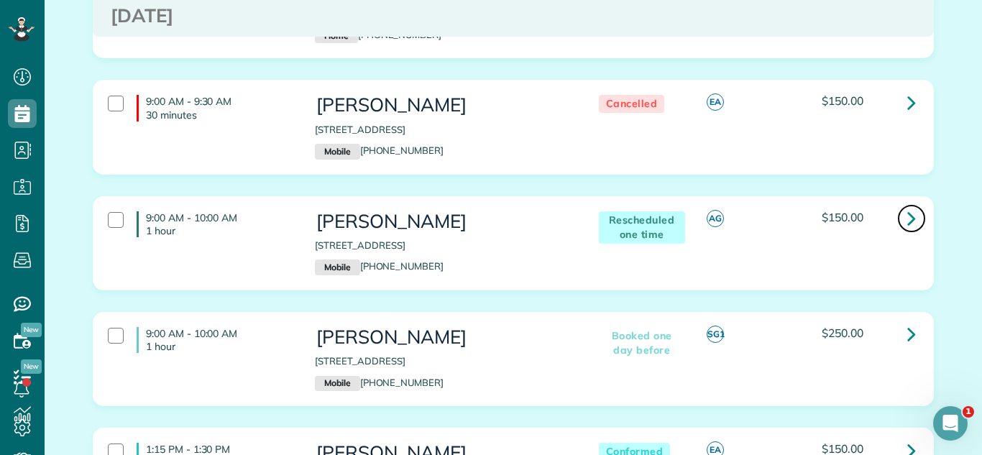
click at [912, 214] on icon at bounding box center [911, 218] width 9 height 25
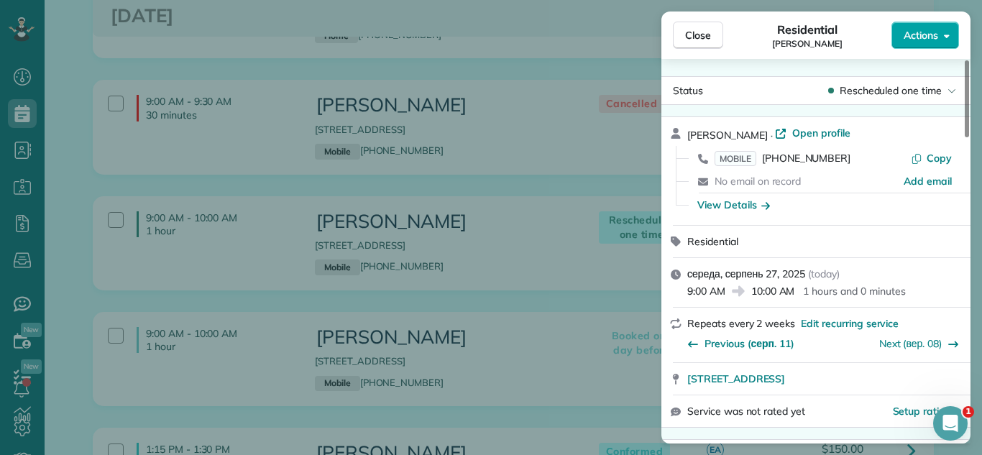
click at [943, 36] on button "Actions" at bounding box center [926, 35] width 68 height 27
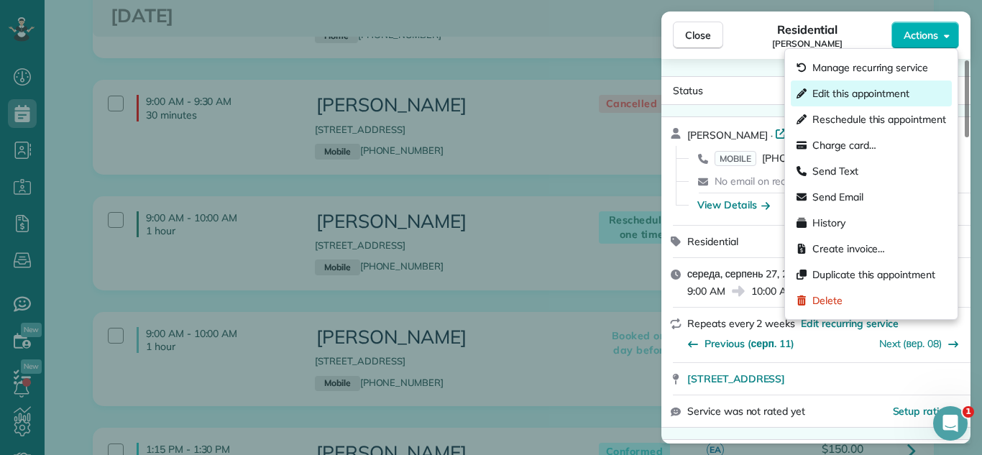
click at [873, 90] on span "Edit this appointment" at bounding box center [861, 93] width 97 height 14
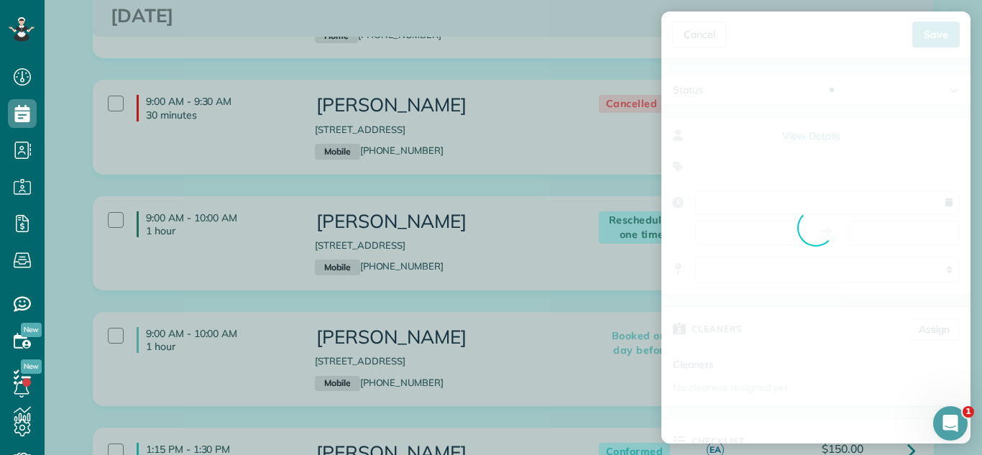
type input "**********"
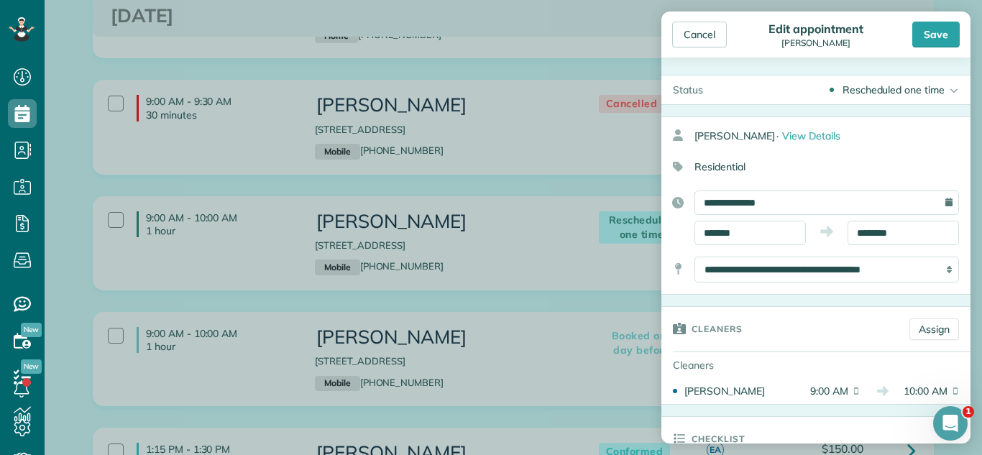
click at [905, 91] on div "Rescheduled one time" at bounding box center [894, 90] width 102 height 14
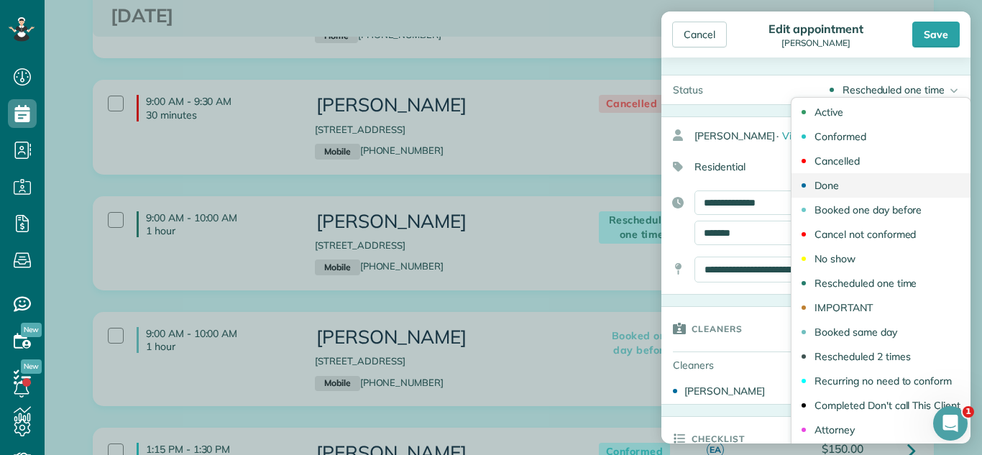
click at [864, 191] on link "Done" at bounding box center [881, 185] width 179 height 24
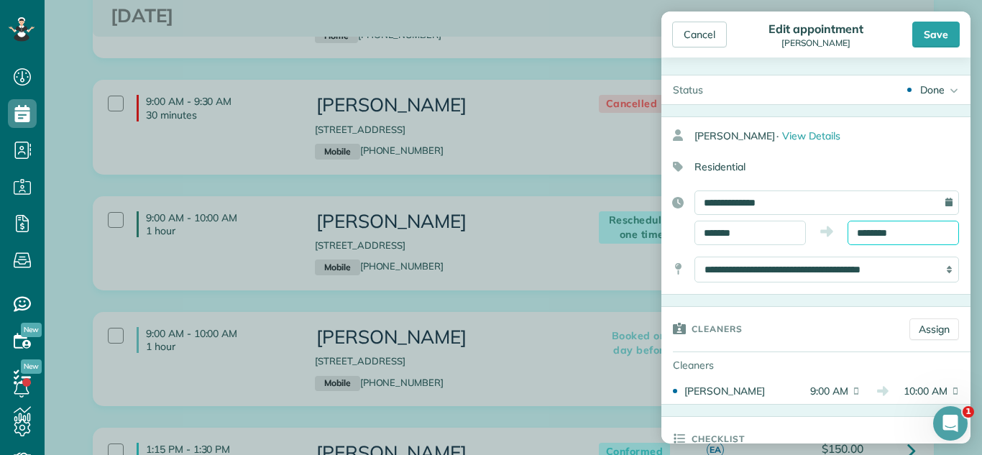
click at [894, 236] on input "********" at bounding box center [903, 233] width 111 height 24
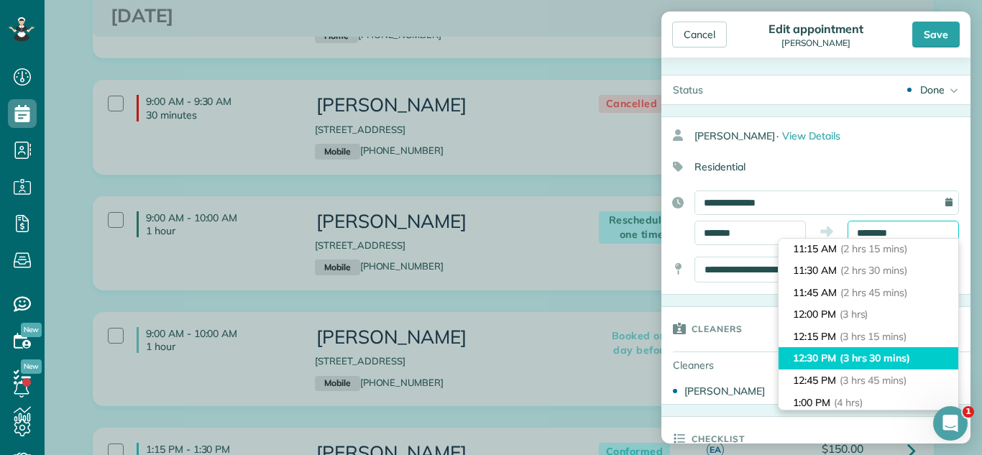
scroll to position [244, 0]
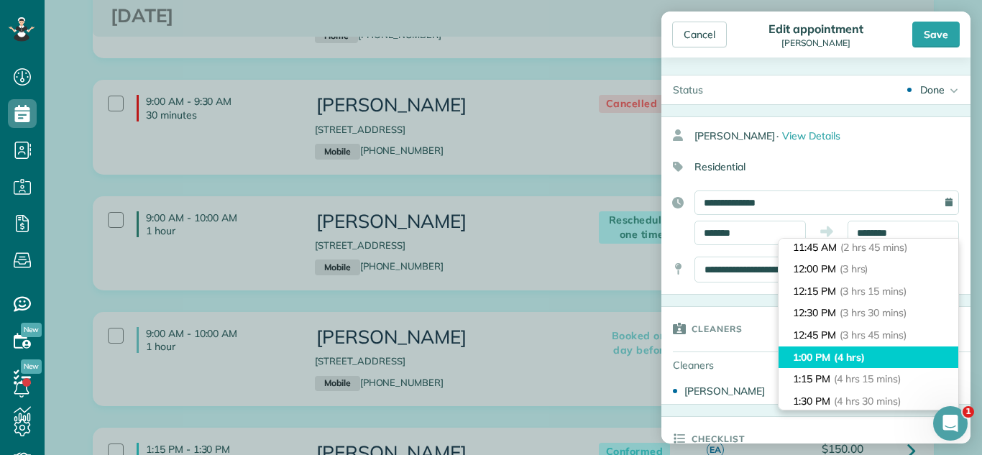
type input "*******"
click at [865, 354] on span "(4 hrs)" at bounding box center [849, 357] width 31 height 13
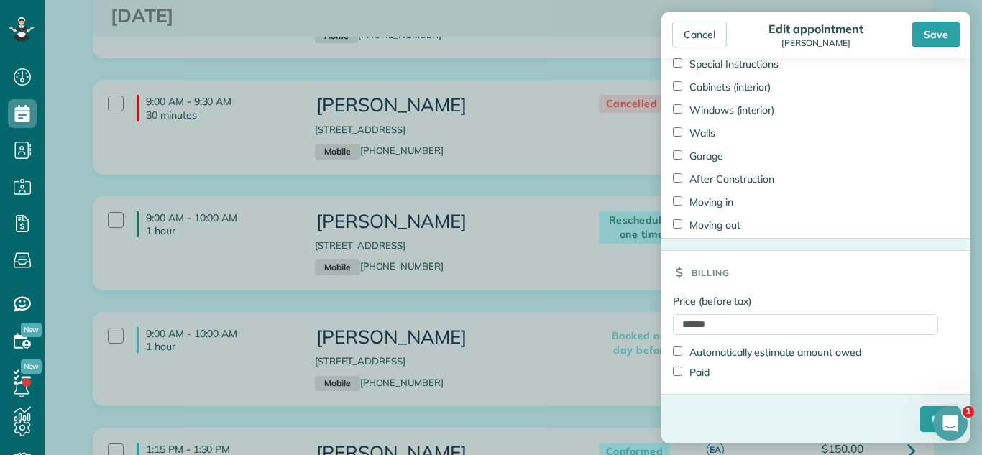
scroll to position [1092, 0]
click at [669, 367] on div "Price (before tax) ****** Automatically estimate amount owed Paid" at bounding box center [816, 344] width 309 height 100
click at [671, 365] on div "Price (before tax) ****** Automatically estimate amount owed Paid" at bounding box center [816, 344] width 309 height 100
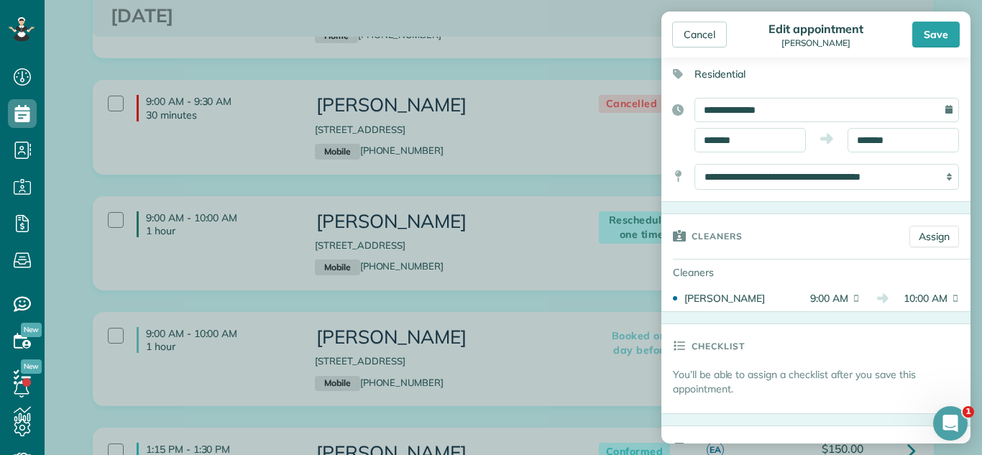
scroll to position [0, 0]
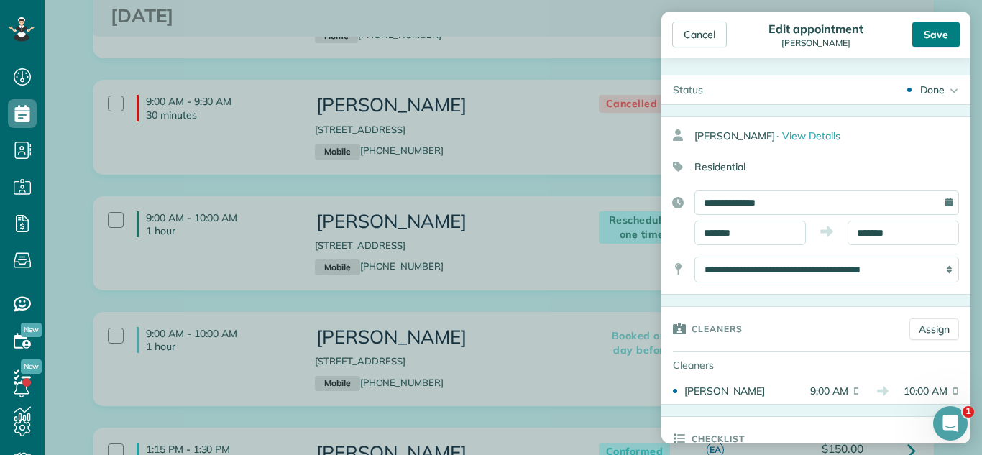
click at [931, 32] on div "Save" at bounding box center [935, 35] width 47 height 26
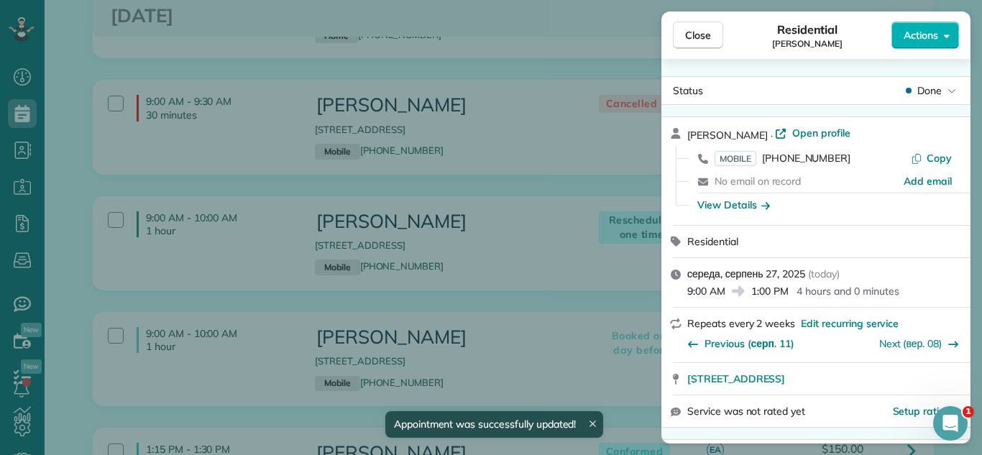
click at [491, 315] on div "Close Residential Madhu Gaba Actions Status Done Madhu Gaba · Open profile MOBI…" at bounding box center [491, 227] width 982 height 455
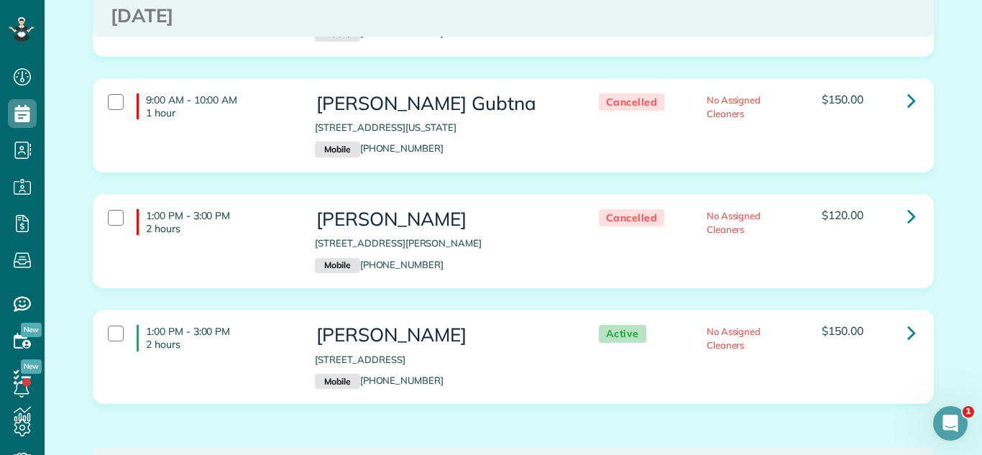
scroll to position [3474, 0]
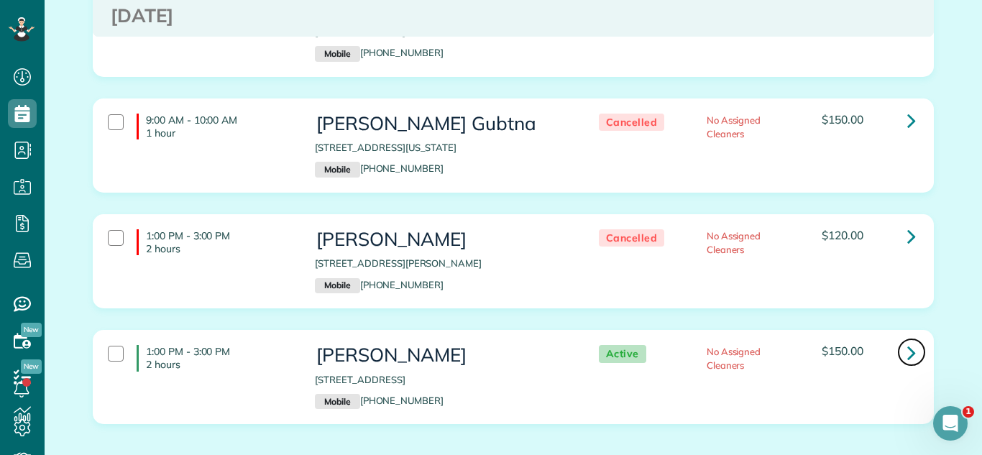
click at [905, 338] on link at bounding box center [911, 352] width 29 height 29
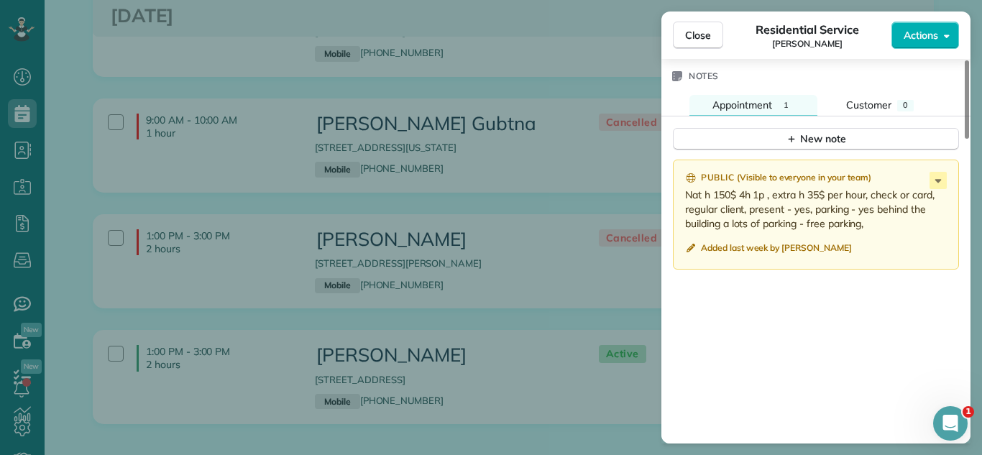
scroll to position [1334, 0]
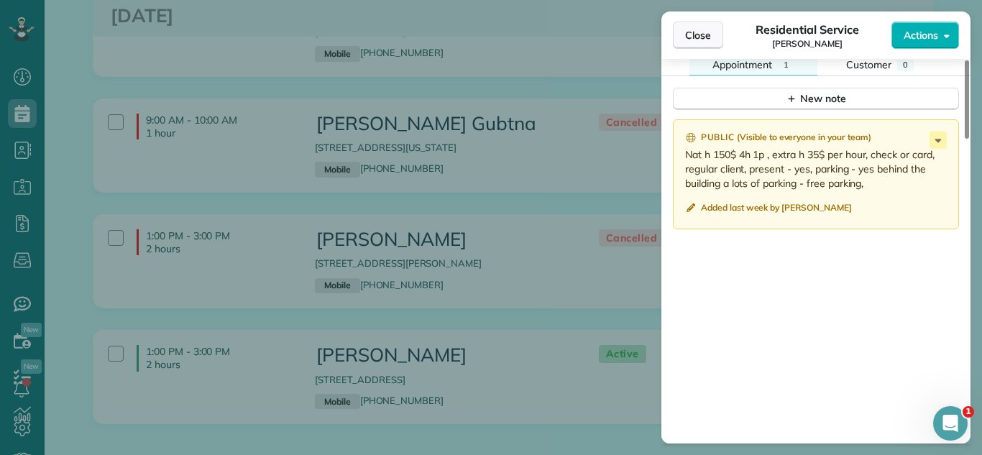
click at [698, 28] on span "Close" at bounding box center [698, 35] width 26 height 14
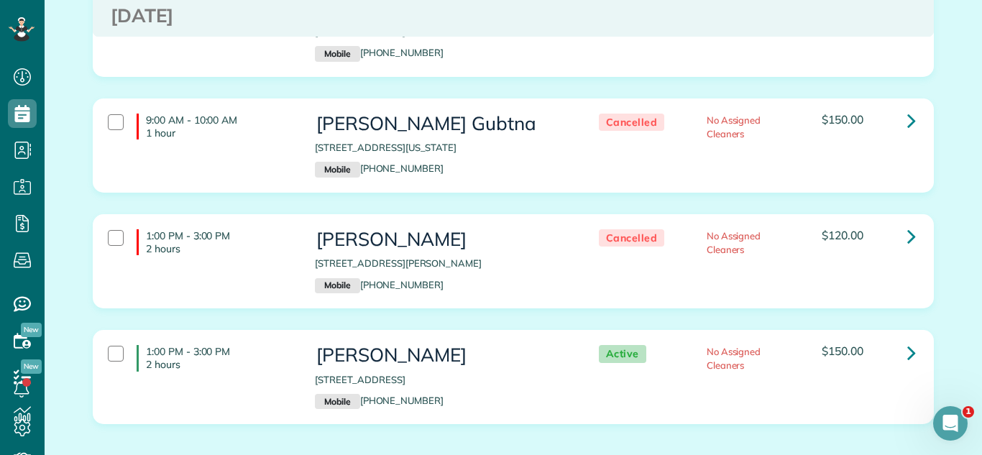
drag, startPoint x: 310, startPoint y: 337, endPoint x: 562, endPoint y: 336, distance: 252.4
click at [562, 338] on div "Bill Shimuk 512 West Northwest Highway Mount Prospect IL 60056 Mobile (815) 814…" at bounding box center [442, 377] width 276 height 78
copy p "[STREET_ADDRESS]"
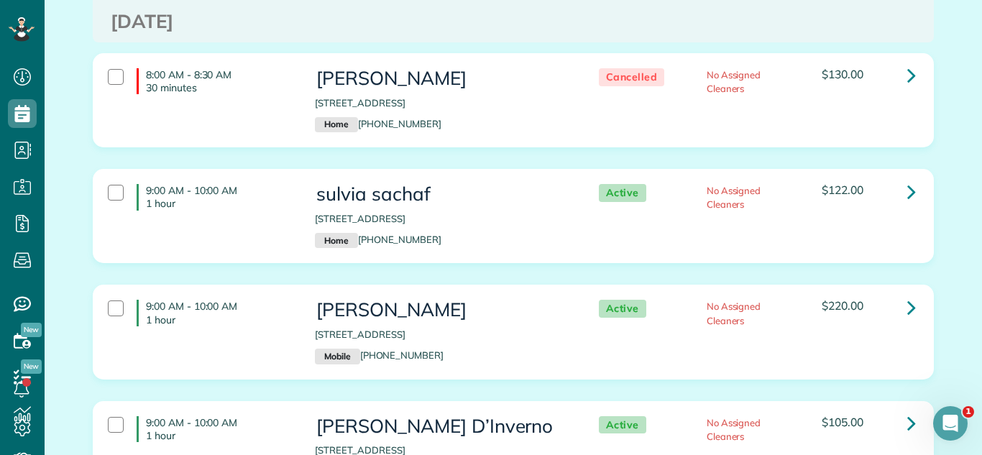
scroll to position [3950, 0]
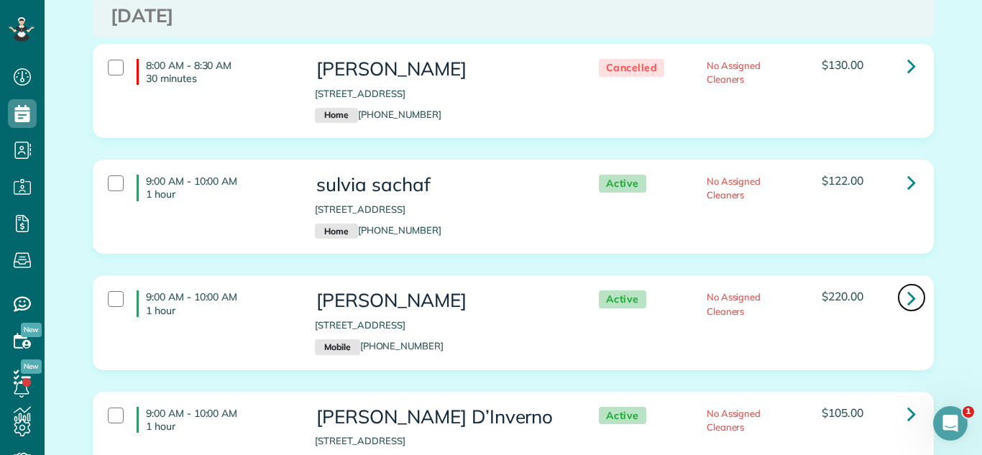
click at [912, 285] on icon at bounding box center [911, 297] width 9 height 25
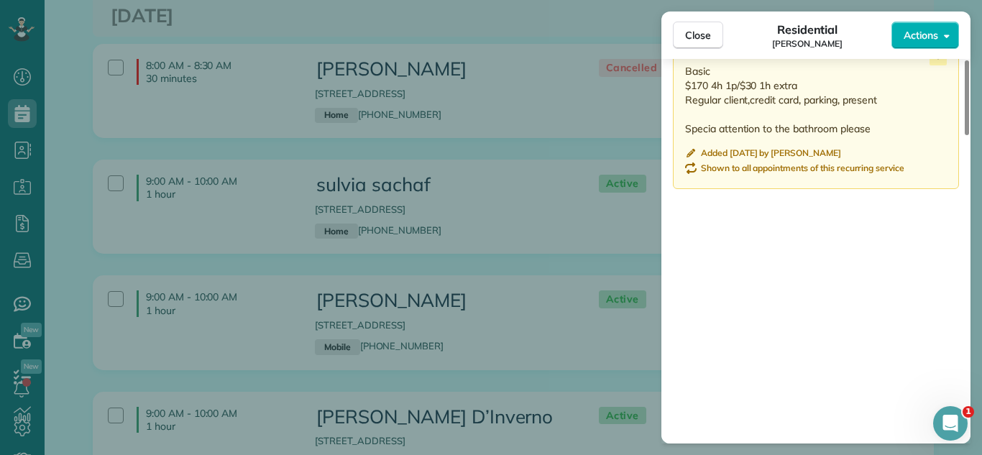
scroll to position [1471, 0]
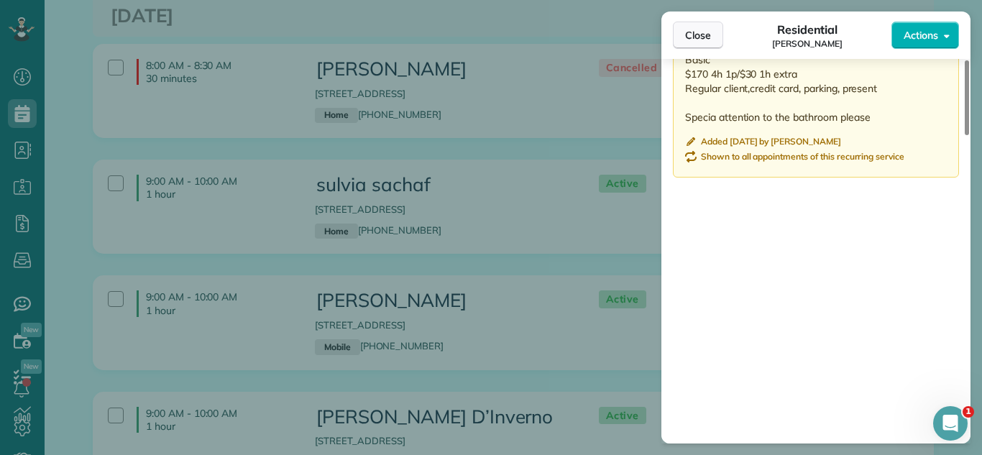
click at [689, 38] on span "Close" at bounding box center [698, 35] width 26 height 14
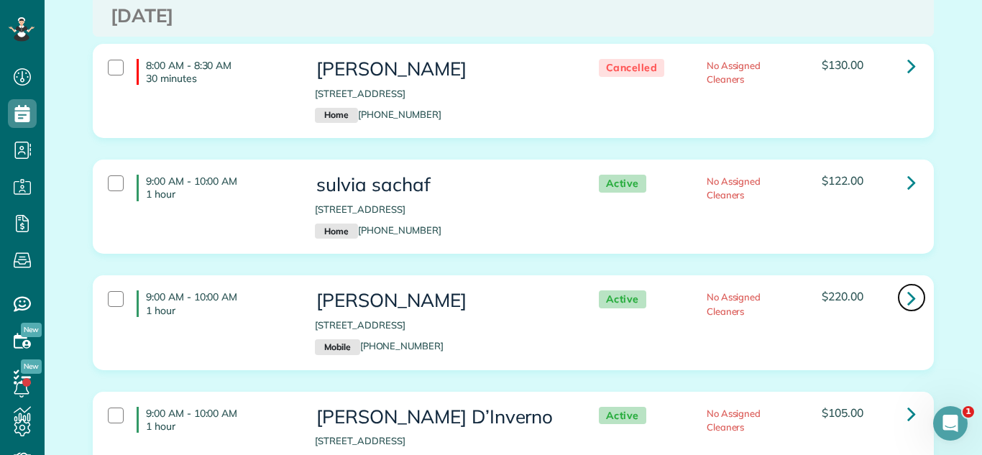
click at [903, 283] on link at bounding box center [911, 297] width 29 height 29
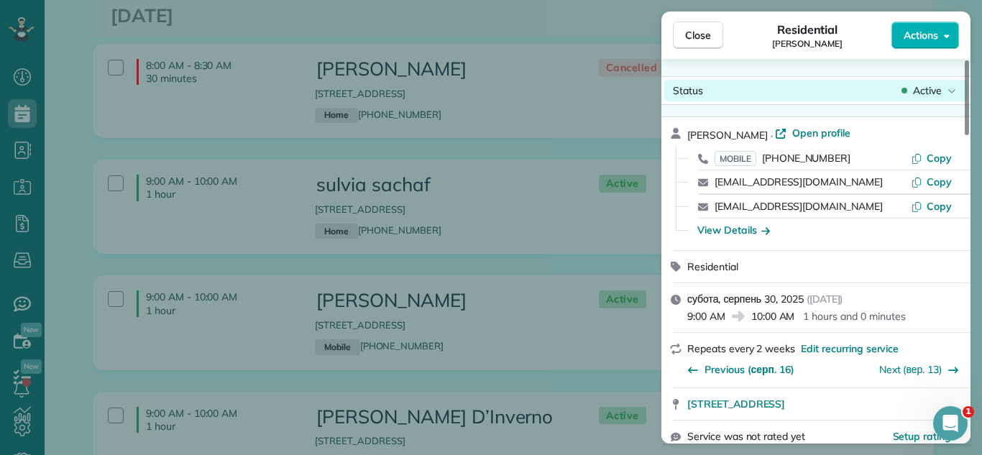
click at [948, 81] on div "Status Active" at bounding box center [815, 91] width 303 height 22
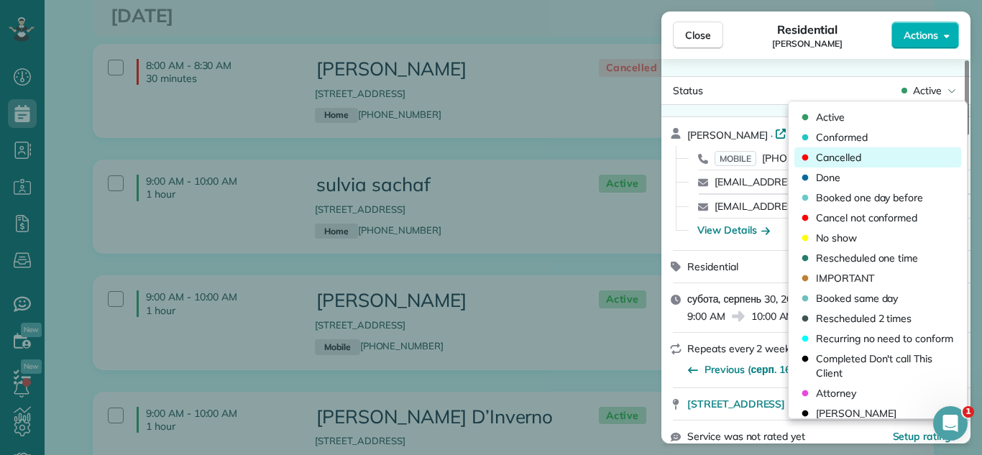
click at [874, 164] on div "Cancelled" at bounding box center [878, 157] width 167 height 20
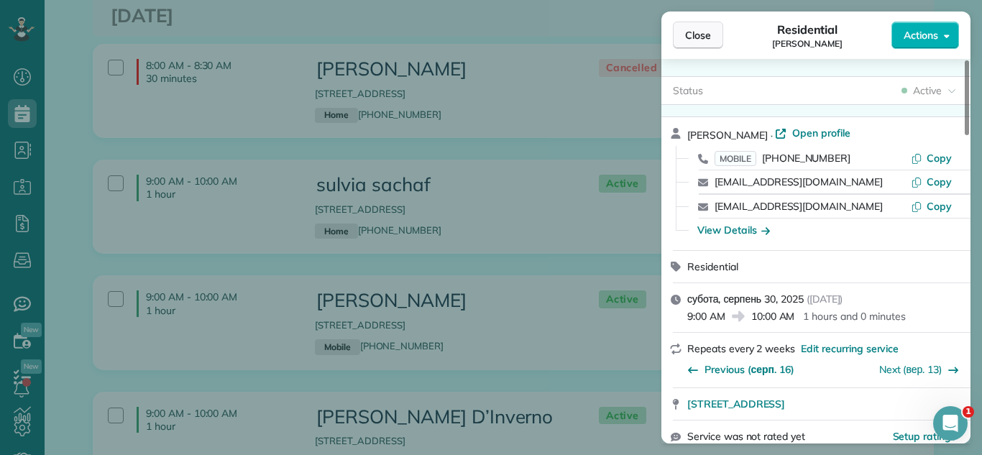
click at [690, 39] on span "Close" at bounding box center [698, 35] width 26 height 14
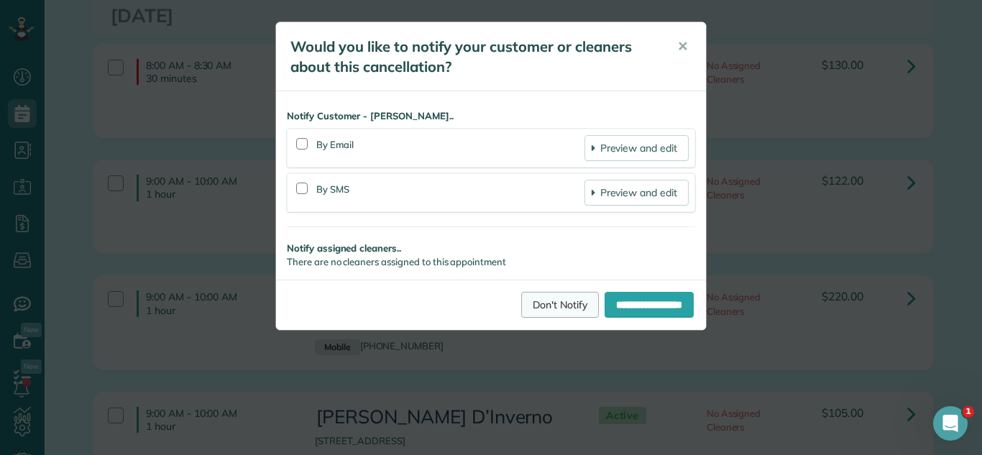
click at [525, 306] on link "Don't Notify" at bounding box center [560, 305] width 78 height 26
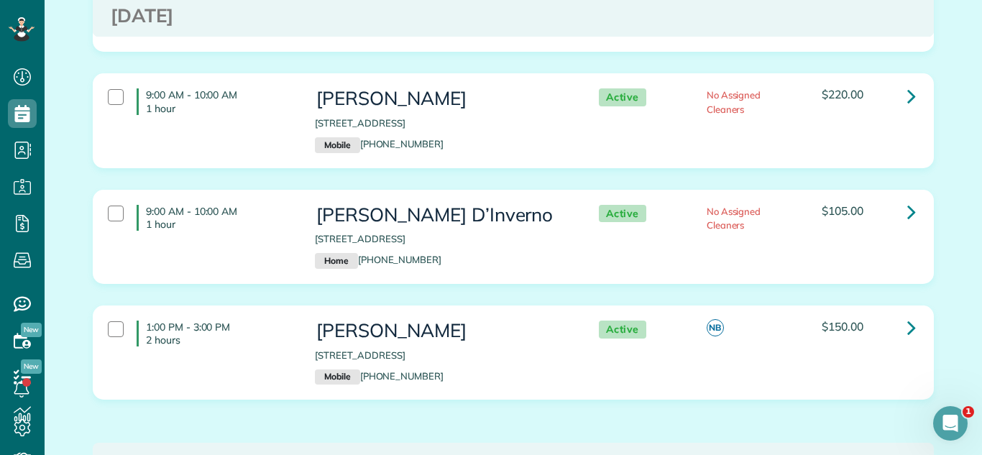
scroll to position [4153, 0]
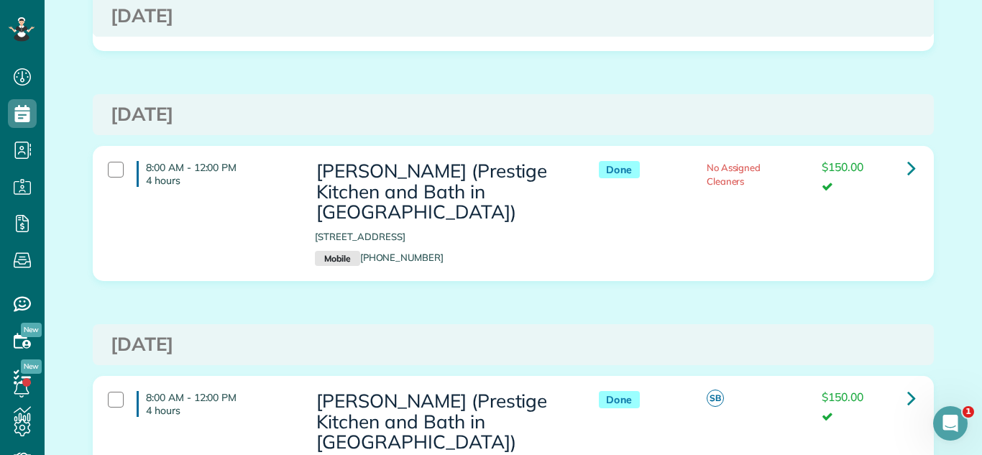
drag, startPoint x: 433, startPoint y: 116, endPoint x: 424, endPoint y: 134, distance: 19.9
click at [431, 146] on div "8:00 AM - 12:00 PM 4 hours [PERSON_NAME] (Prestige Kitchen and [GEOGRAPHIC_DATA…" at bounding box center [513, 224] width 863 height 157
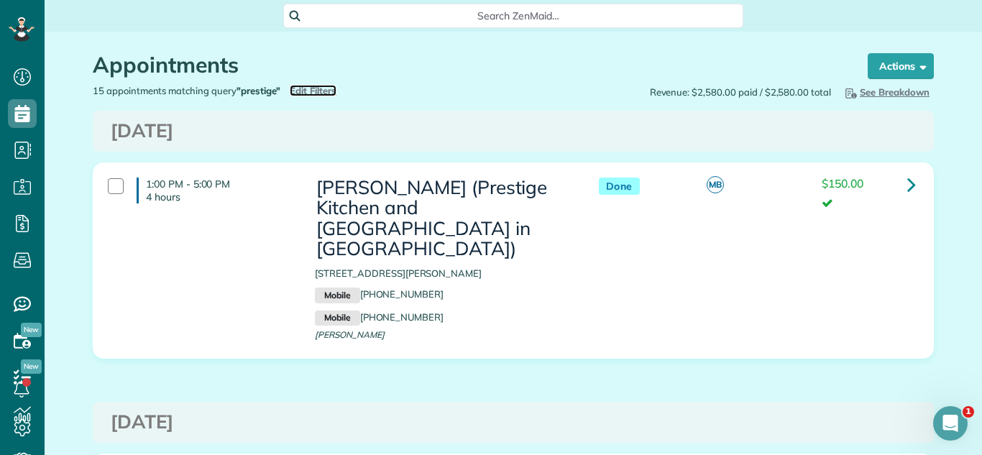
click at [323, 90] on span "Edit Filters" at bounding box center [313, 91] width 47 height 12
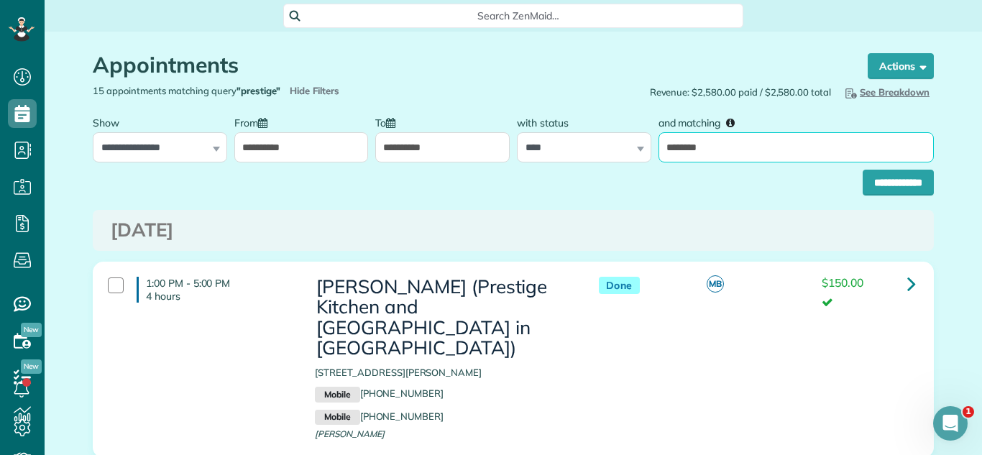
click at [759, 149] on input "********" at bounding box center [796, 147] width 275 height 30
type input "******"
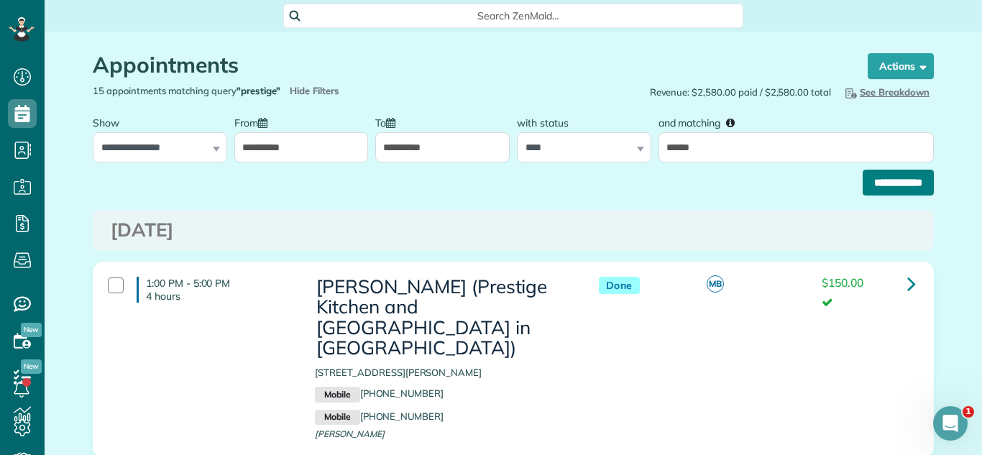
click at [865, 191] on input "**********" at bounding box center [898, 183] width 71 height 26
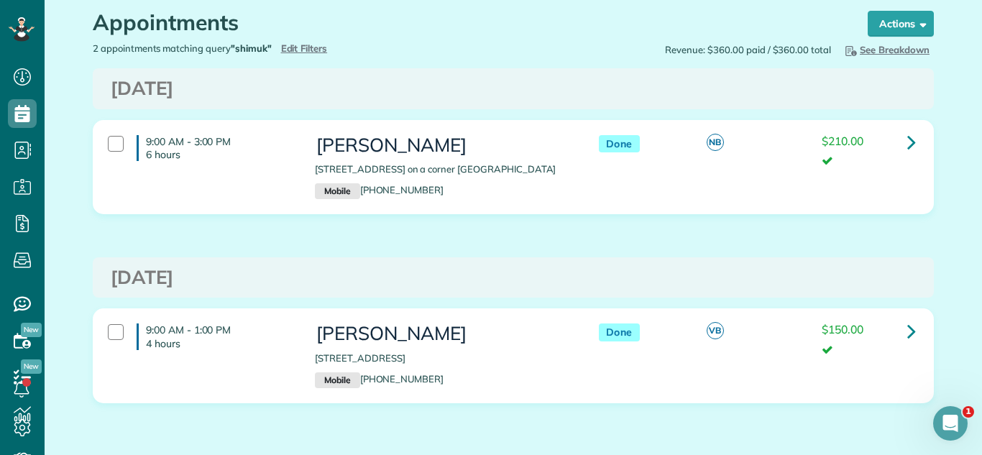
scroll to position [112, 0]
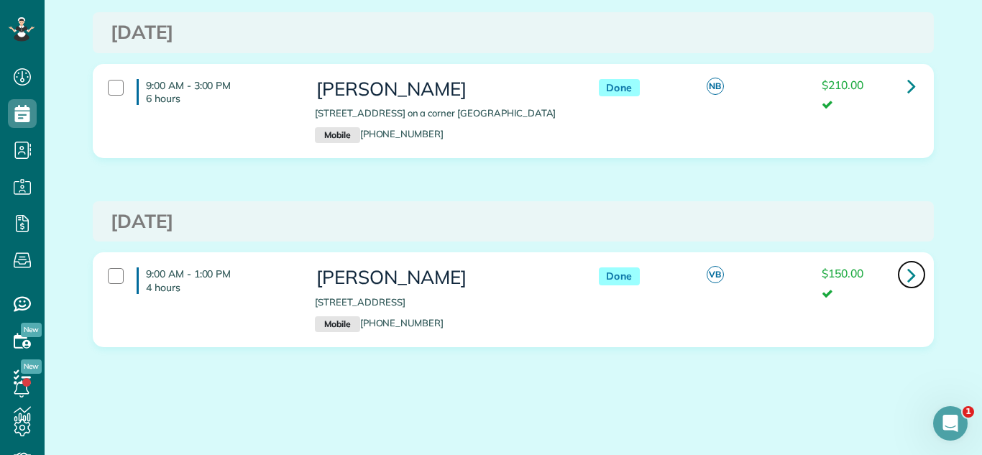
click at [909, 270] on icon at bounding box center [911, 274] width 9 height 25
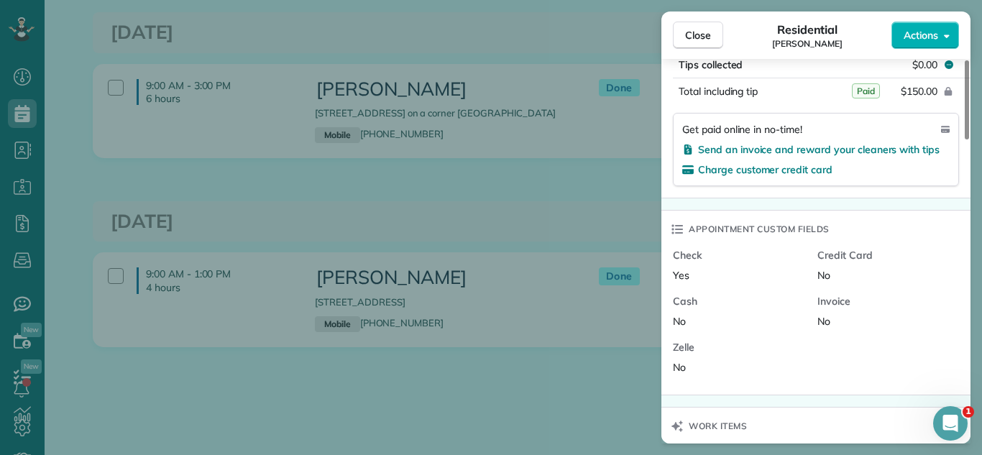
scroll to position [1307, 0]
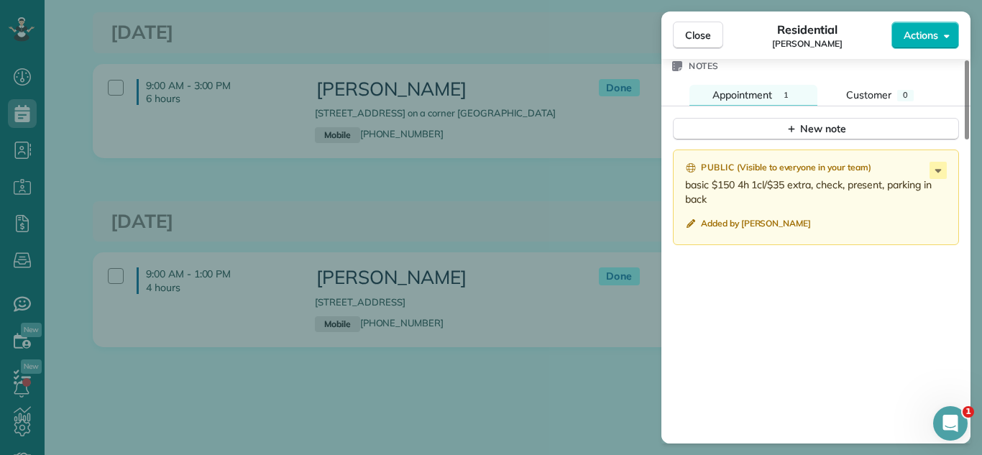
drag, startPoint x: 707, startPoint y: 33, endPoint x: 521, endPoint y: 1, distance: 188.3
click at [705, 34] on span "Close" at bounding box center [698, 35] width 26 height 14
